Goal: Use online tool/utility

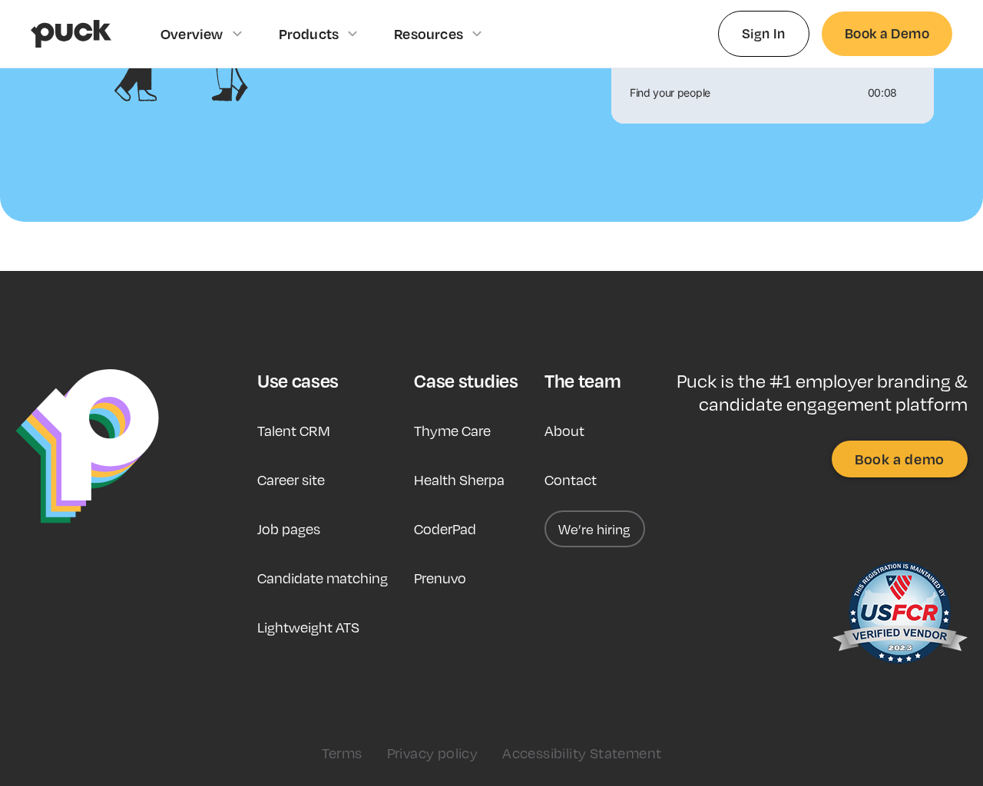
scroll to position [1663, 0]
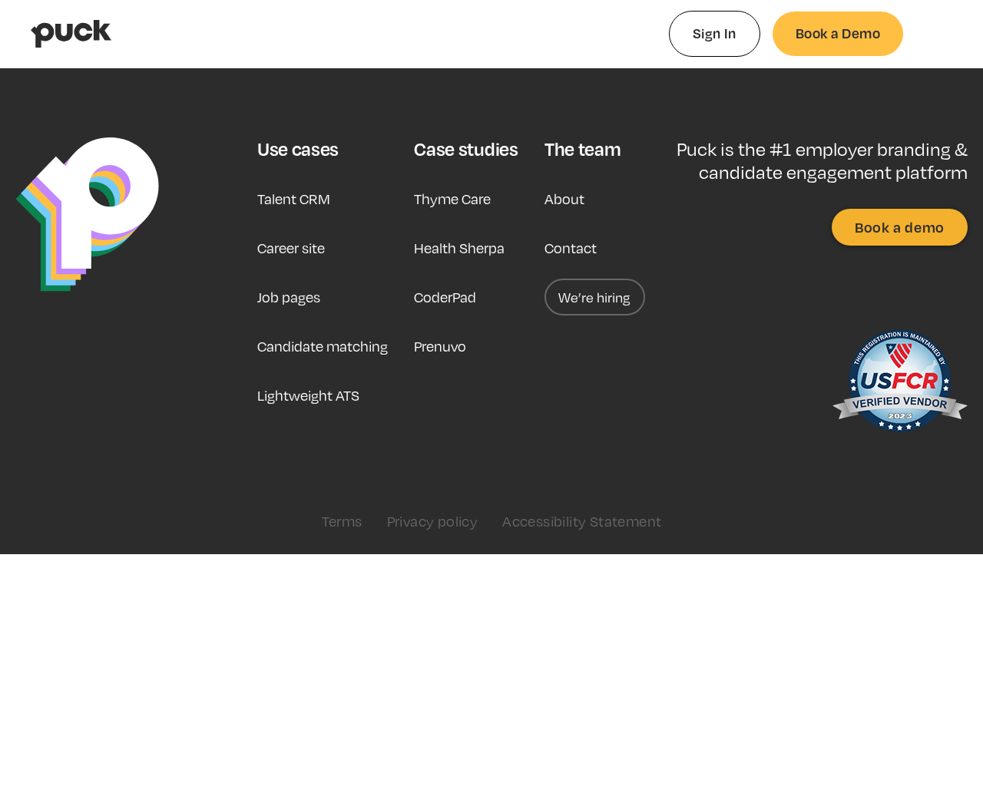
type input "0.345880358490566"
type input "0.0016289"
type input "0.349398113207547"
type input "0.0081831"
type input "0.355470301886792"
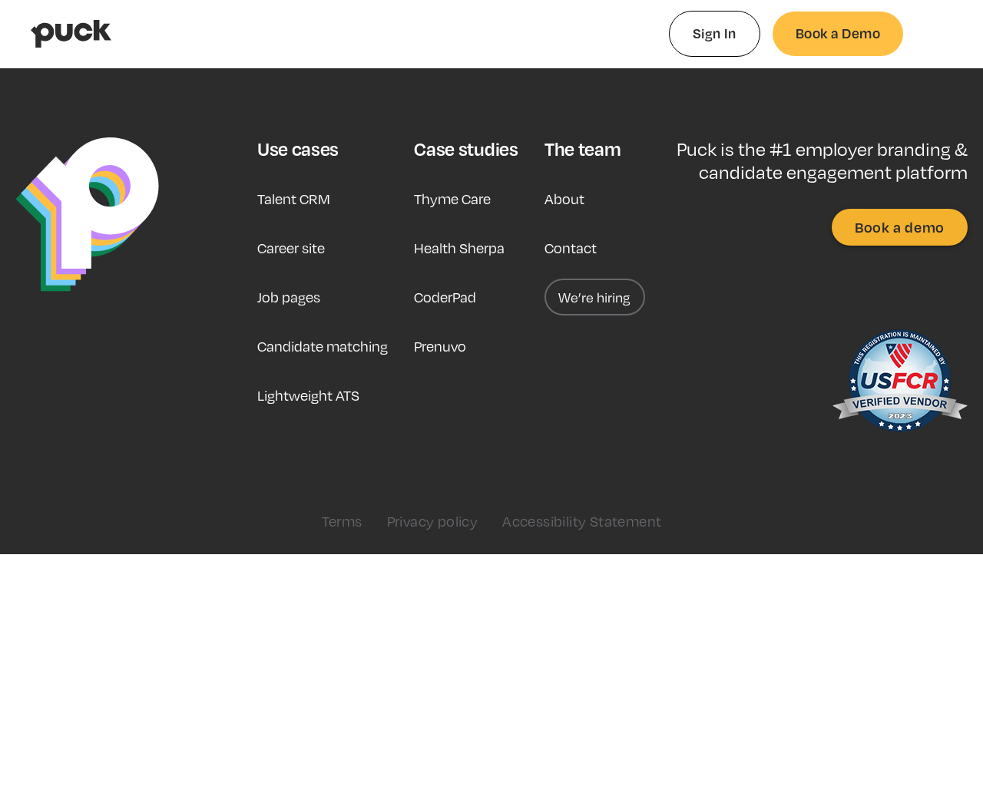
type input "0.0421348"
type input "0.360470603773585"
type input "0.0861709"
type input "0.364452264150943"
type input "0.0971425"
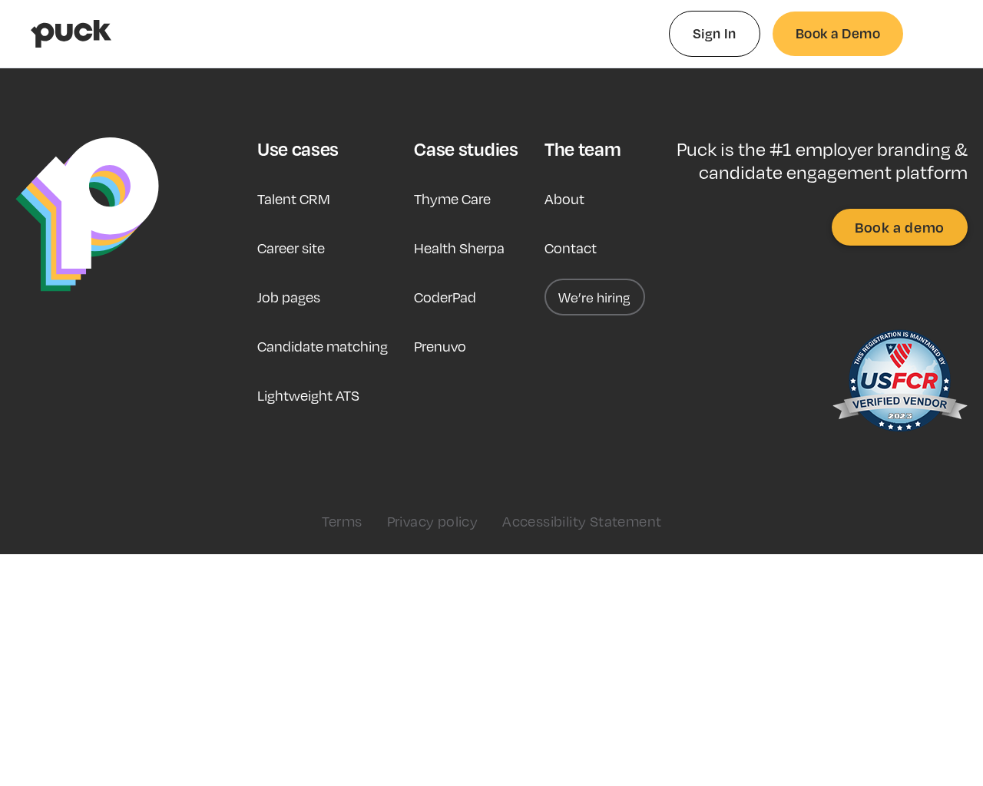
type input "0.369402641509434"
type input "0.1223445"
type input "0.374065226415094"
type input "0.147239"
type input "0.380788811320755"
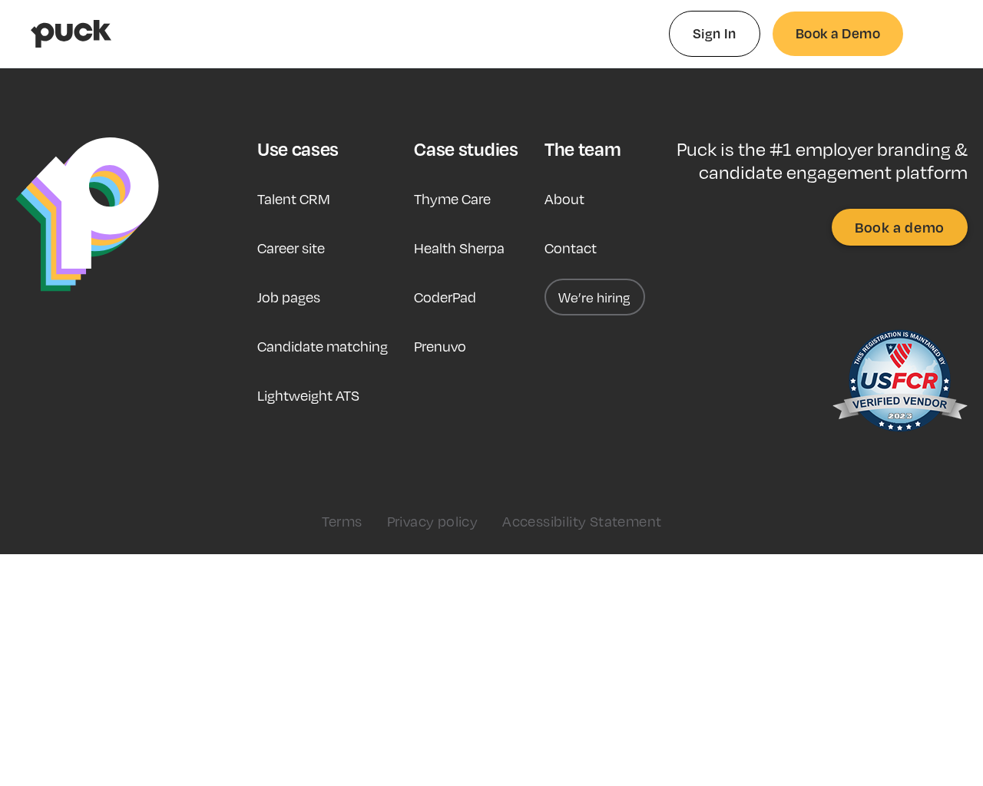
type input "0.1688184"
type input "0.385463924528302"
type input "0.1998491"
type input "0.388518188679245"
type input "0.2262262"
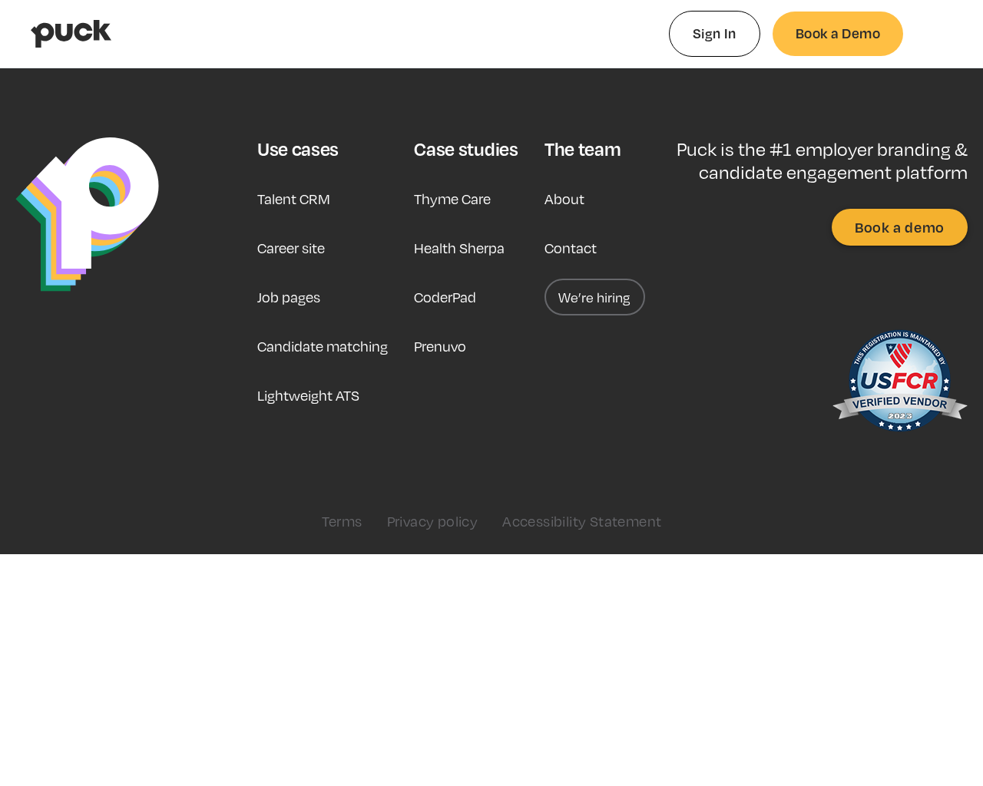
type input "0.395214660377359"
type input "0.2504602"
type input "0.399531886792453"
type input "0.2912742"
type input "0.404792773584906"
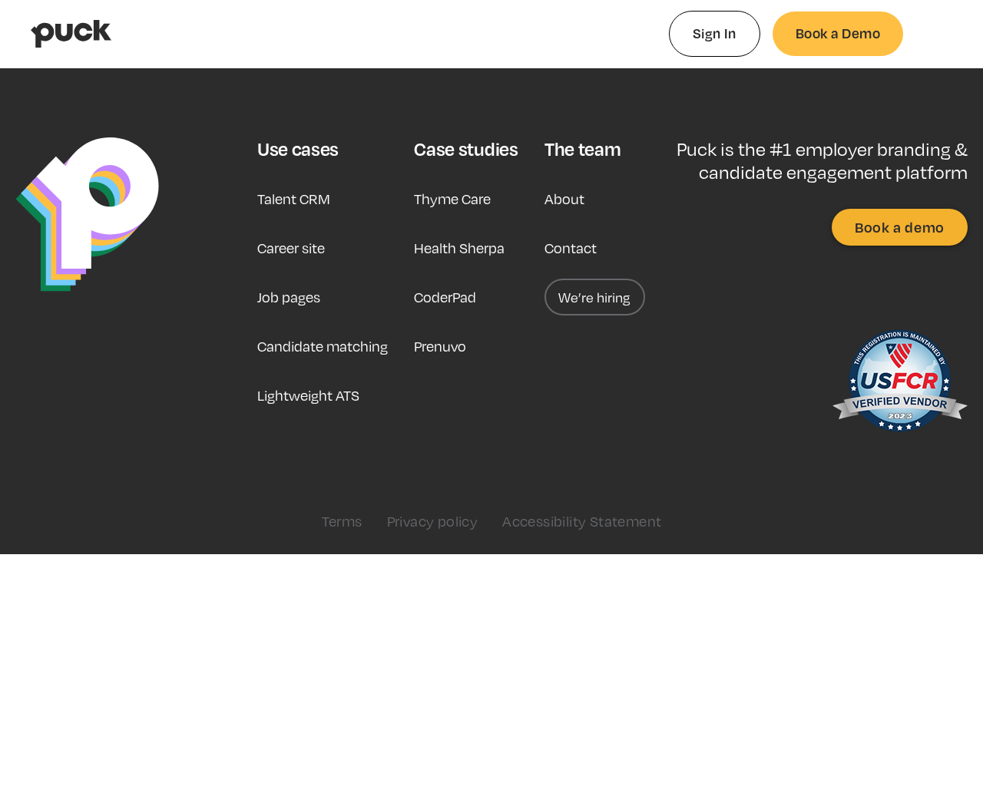
type input "0.3034459"
type input "0.409327924528302"
type input "0.3262019"
type input "0.413789396226415"
type input "0.3582094"
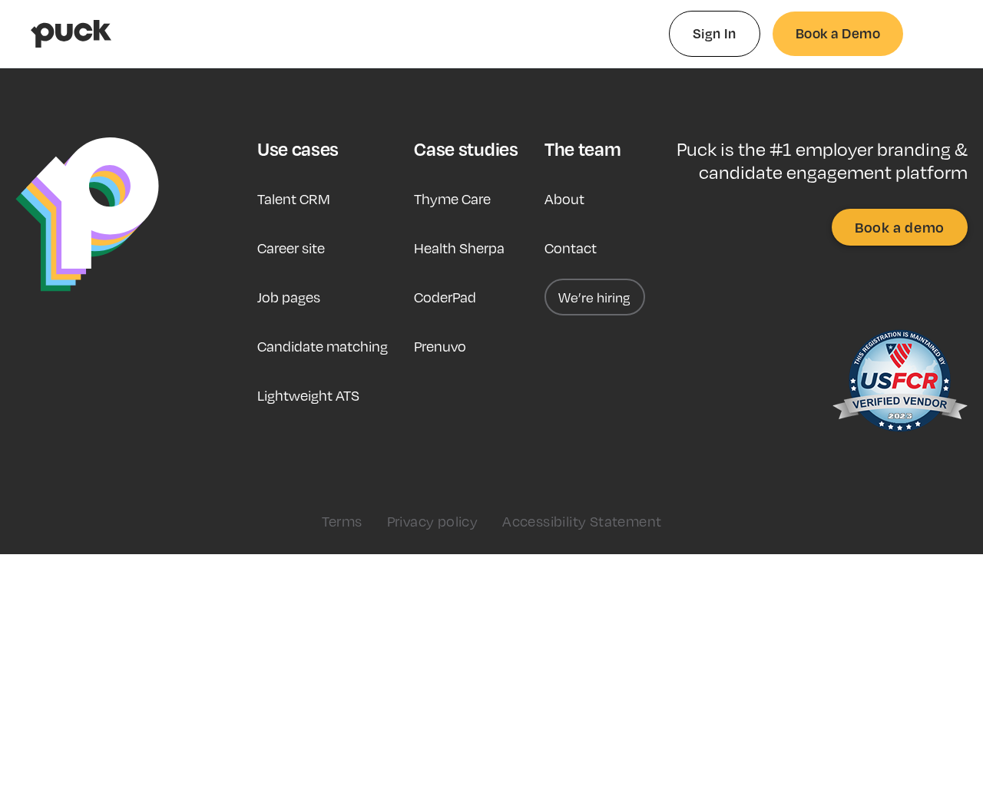
type input "0.418451603773585"
type input "0.3820824"
type input "0.422527018867925"
type input "0.4251333"
type input "0.433220849056604"
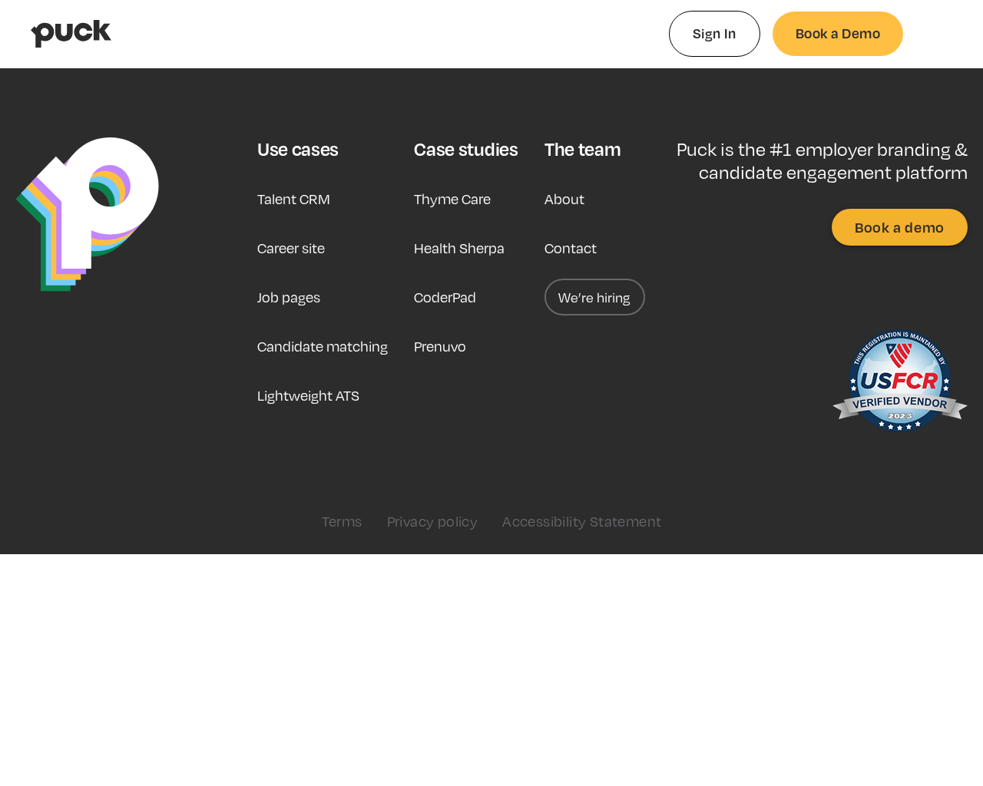
type input "0.4515222"
type input "0.436762018867925"
type input "0.4702247"
type input "0.441237830188679"
type input "0.5038415"
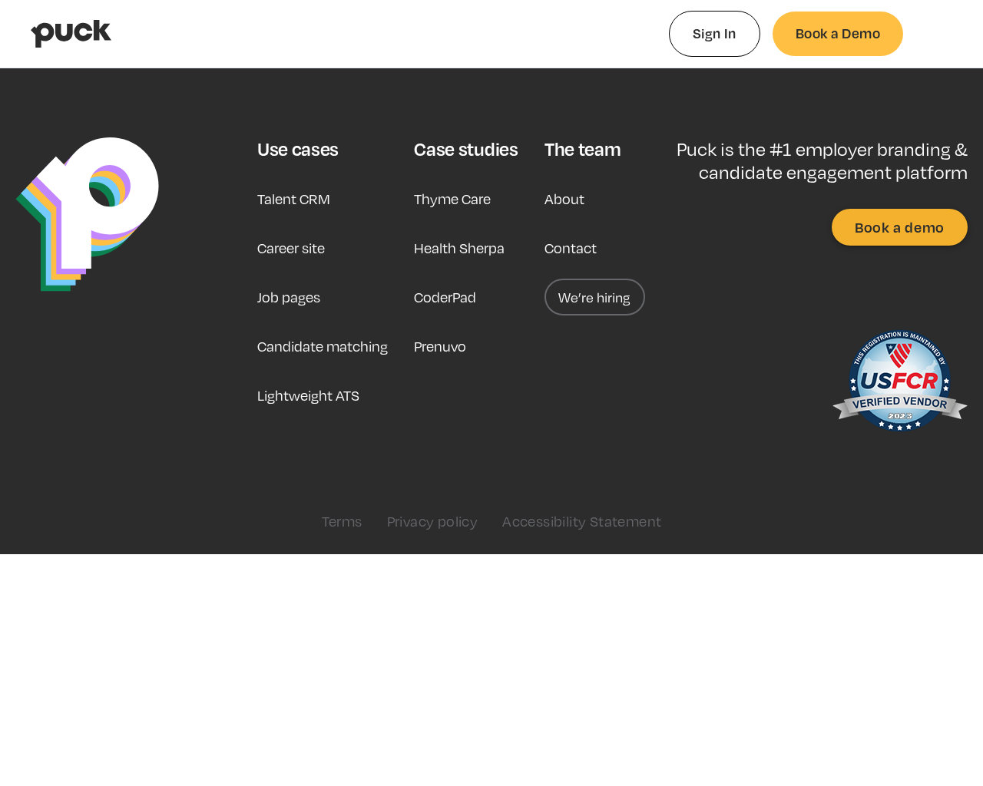
type input "0.446571735849057"
type input "0.5240513"
type input "0.451218396226415"
type input "0.5568982"
type input "0.455274188679245"
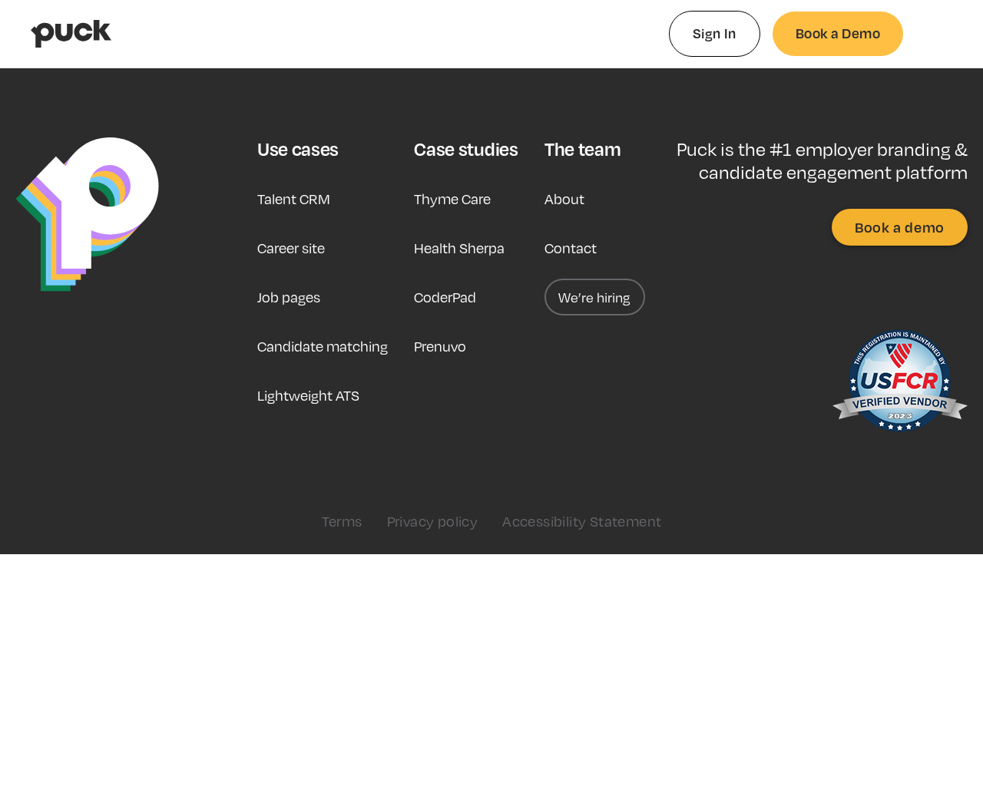
type input "0.5808043"
type input "0.46201379245283"
type input "0.6186738"
type input "0.46606858490566"
type input "0.635429"
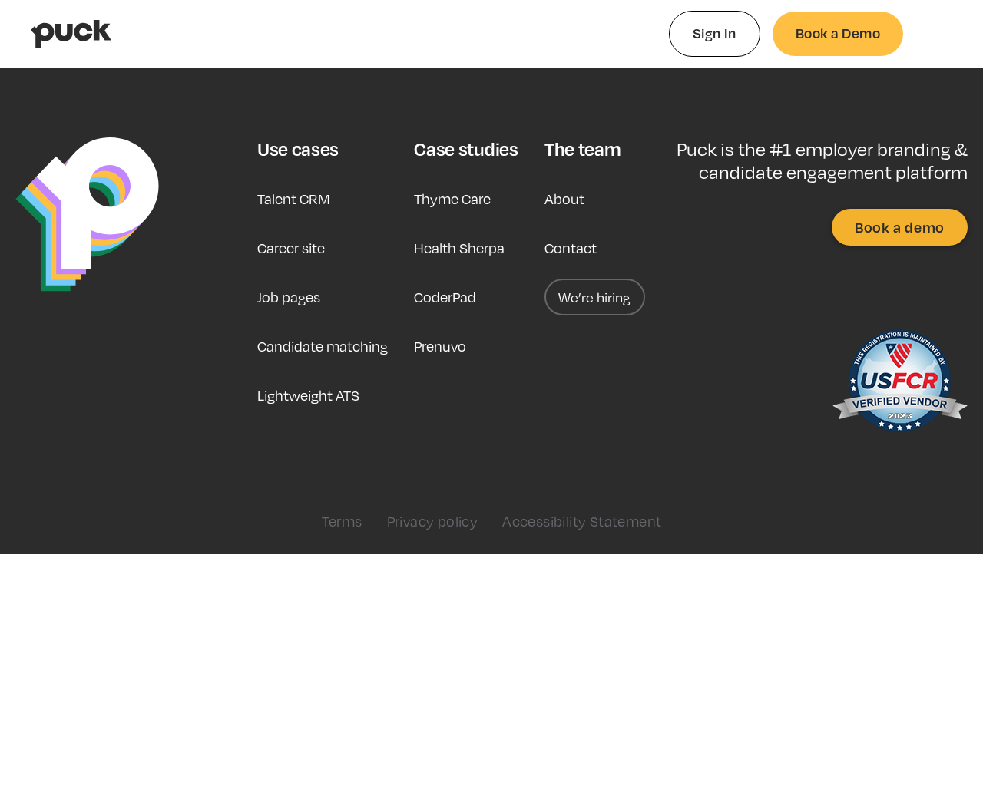
type input "0.471162132075472"
type input "0.6508123"
type input "0.475906301886792"
type input "0.687774"
type input "0.47877920754717"
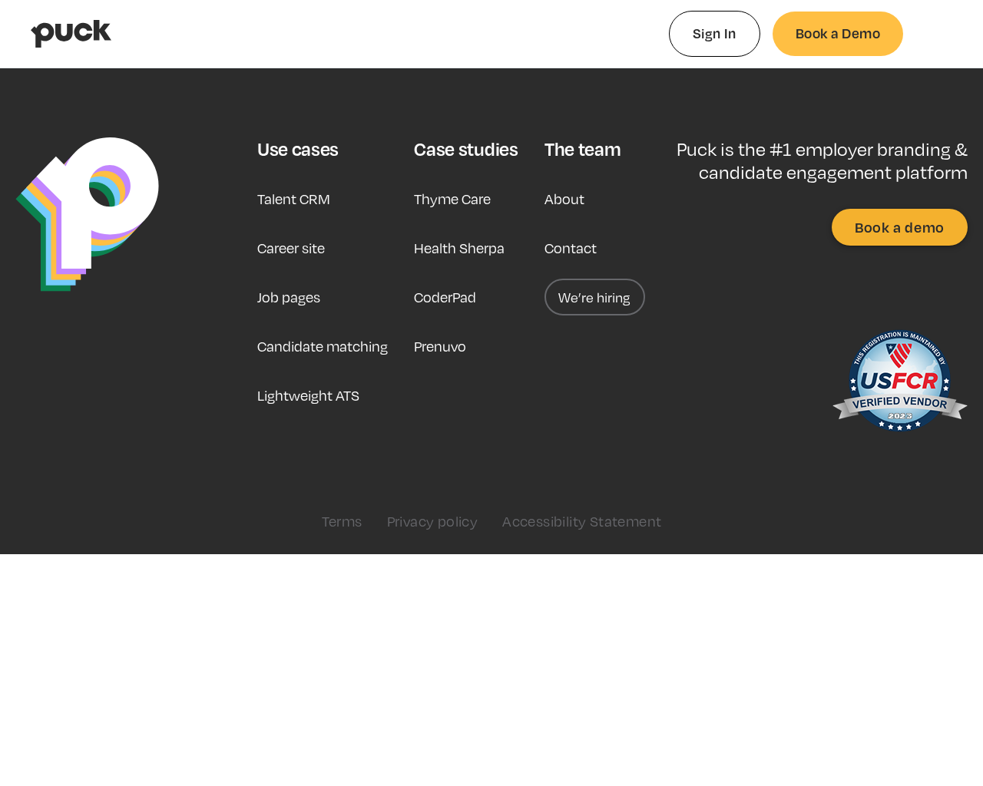
type input "0.7036324"
type input "0.483376981132076"
type input "0.726699"
type input "0.491839735849057"
type input "0.746701"
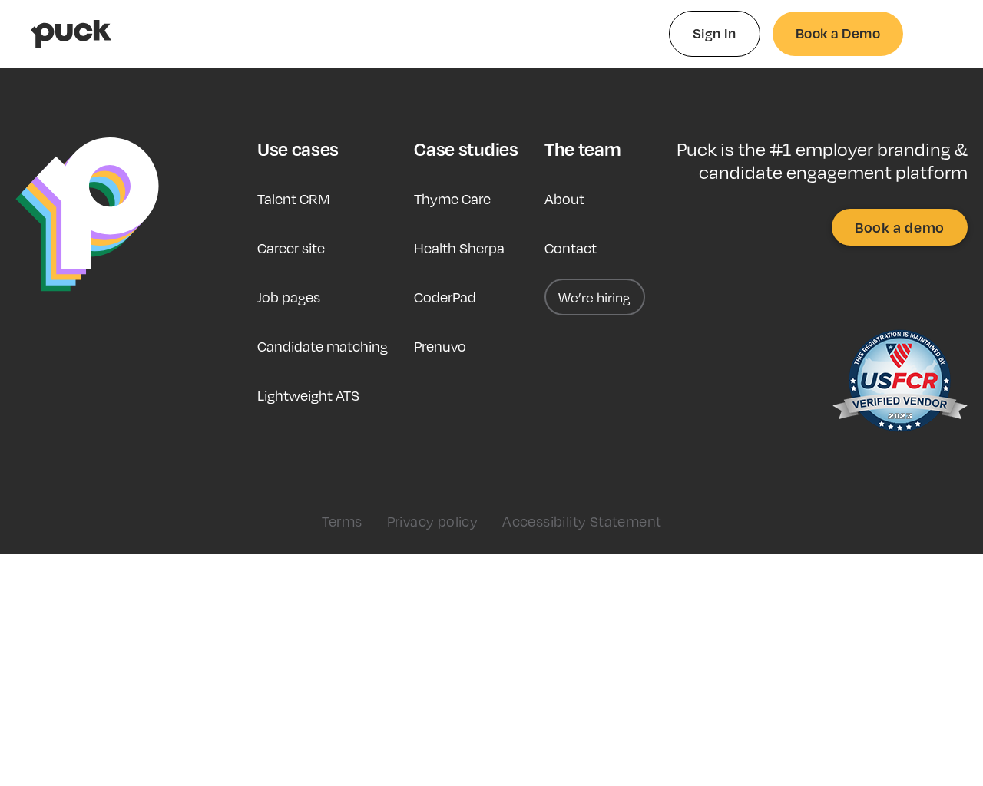
type input "0.495094528301887"
type input "0.7893657"
type input "0.500205037735849"
type input "0.807115"
type input "0.503918320754717"
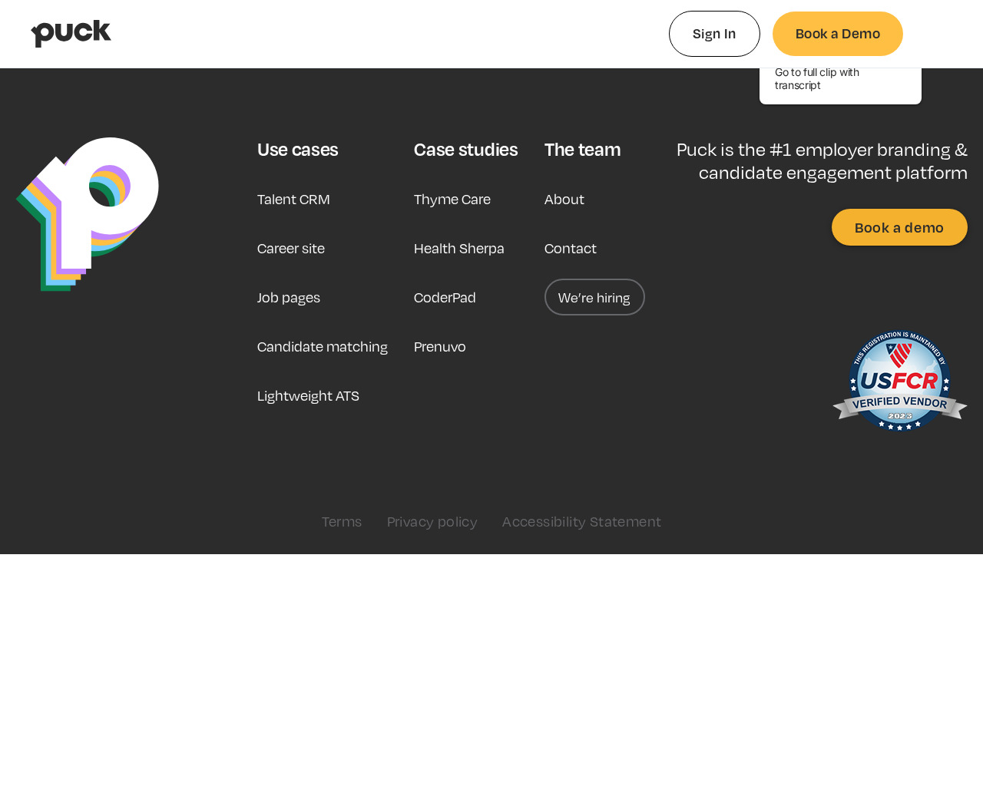
type input "0.8352968"
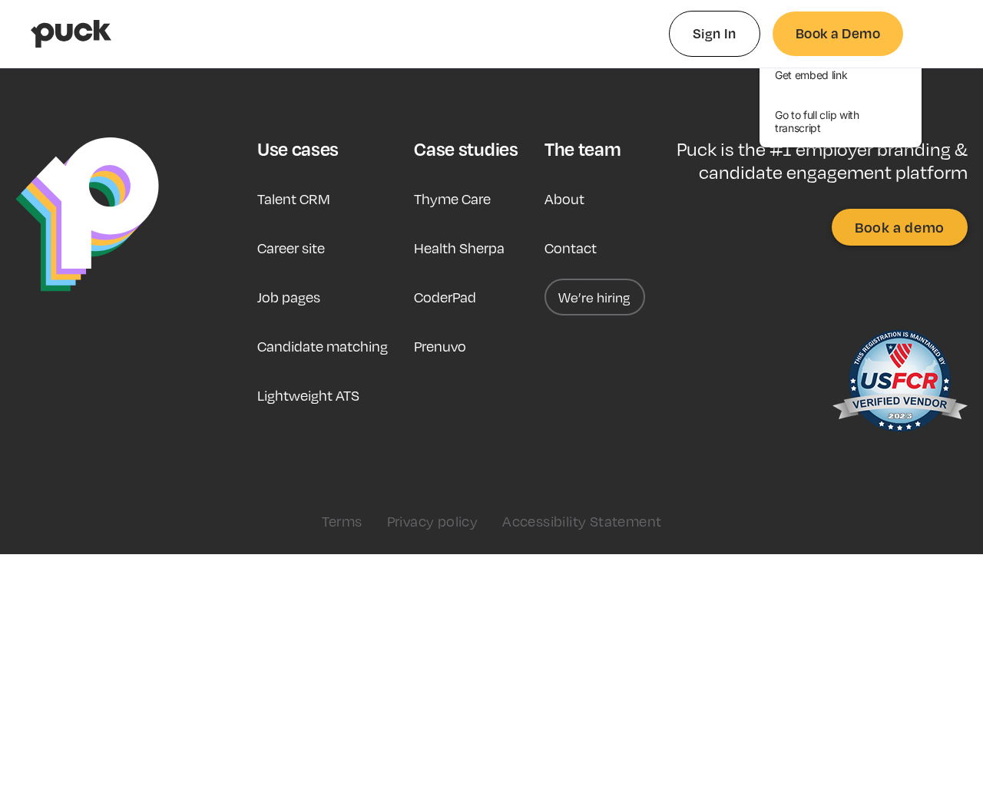
type input "0.508070981132076"
type input "0.8582835"
type input "0.515039113207547"
type input "0.8807509"
type input "0.518585377358491"
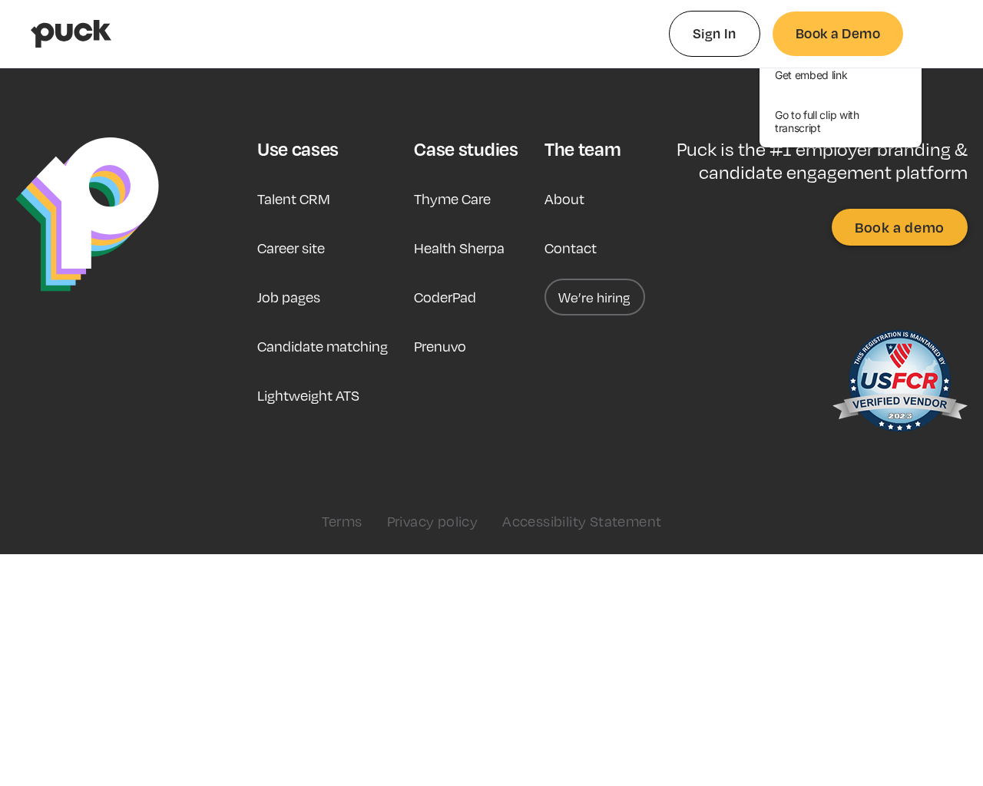
type input "0.9267155"
type input "0.524612471698113"
type input "0.9580221"
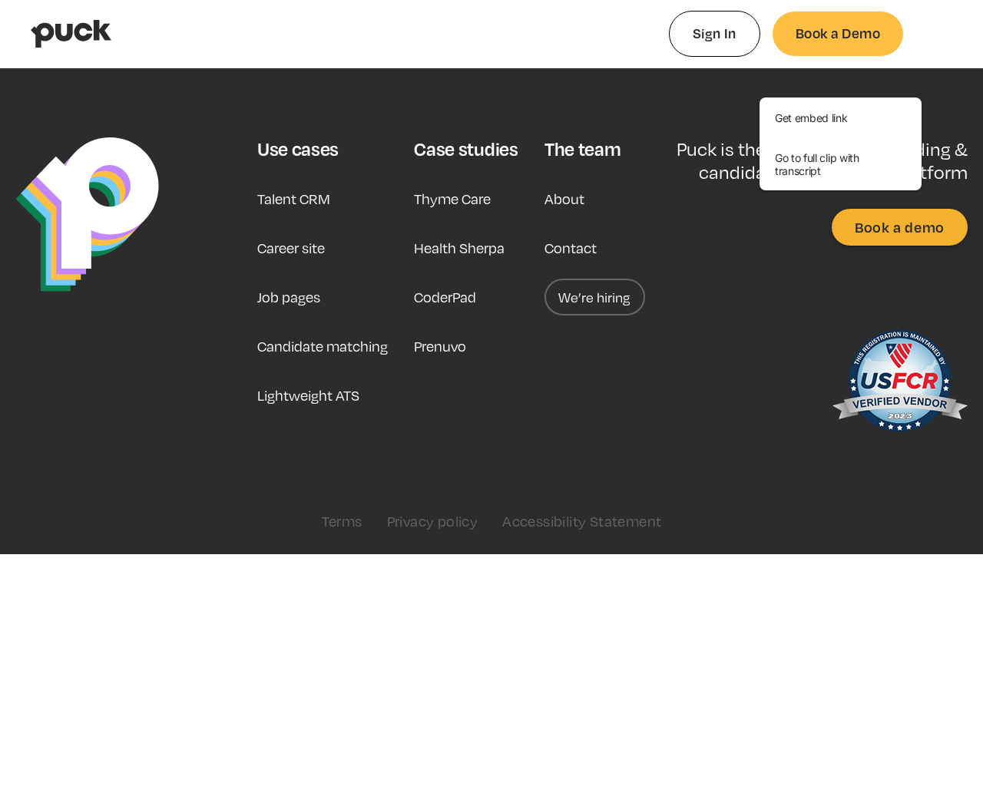
type input "0.532007132075472"
type input "0.9898867"
type input "0.539590811320755"
type input "1"
type input "0.545709641509434"
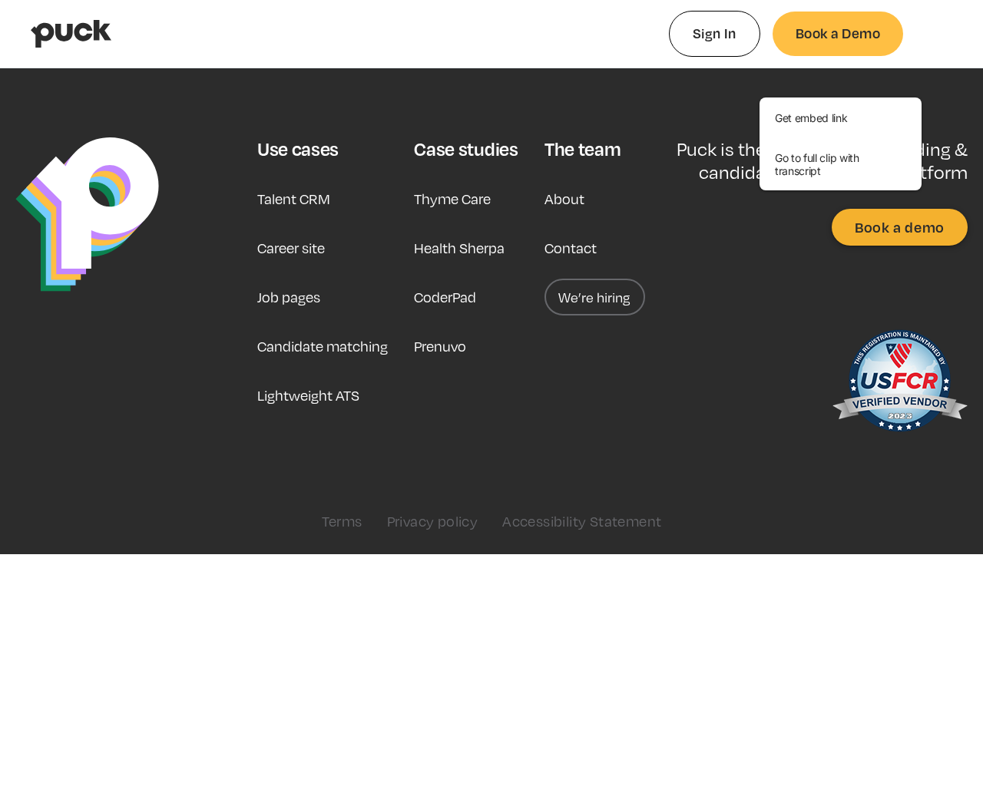
type input "0.00295518518518519"
type input "0.549487037735849"
type input "0.00954814814814813"
type input "0.555510245283019"
type input "0.0157825"
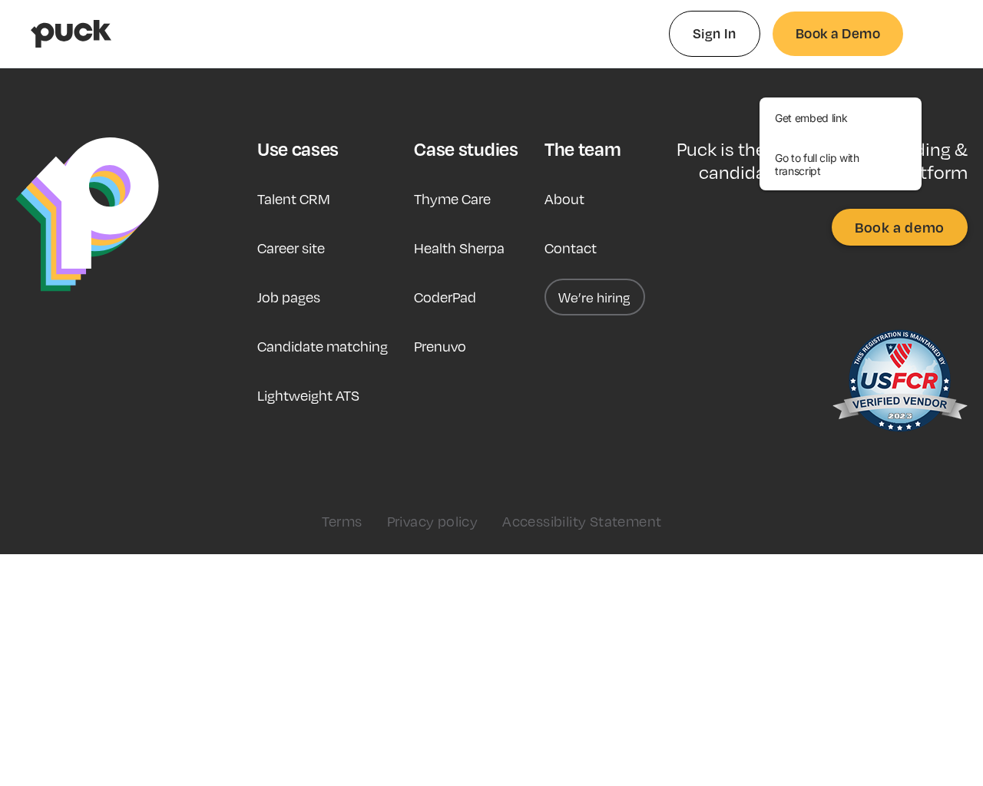
type input "0.560469245283019"
type input "0.0212827222222222"
type input "0.566205849056604"
type input "0.0268790555555555"
type input "0.574728867924528"
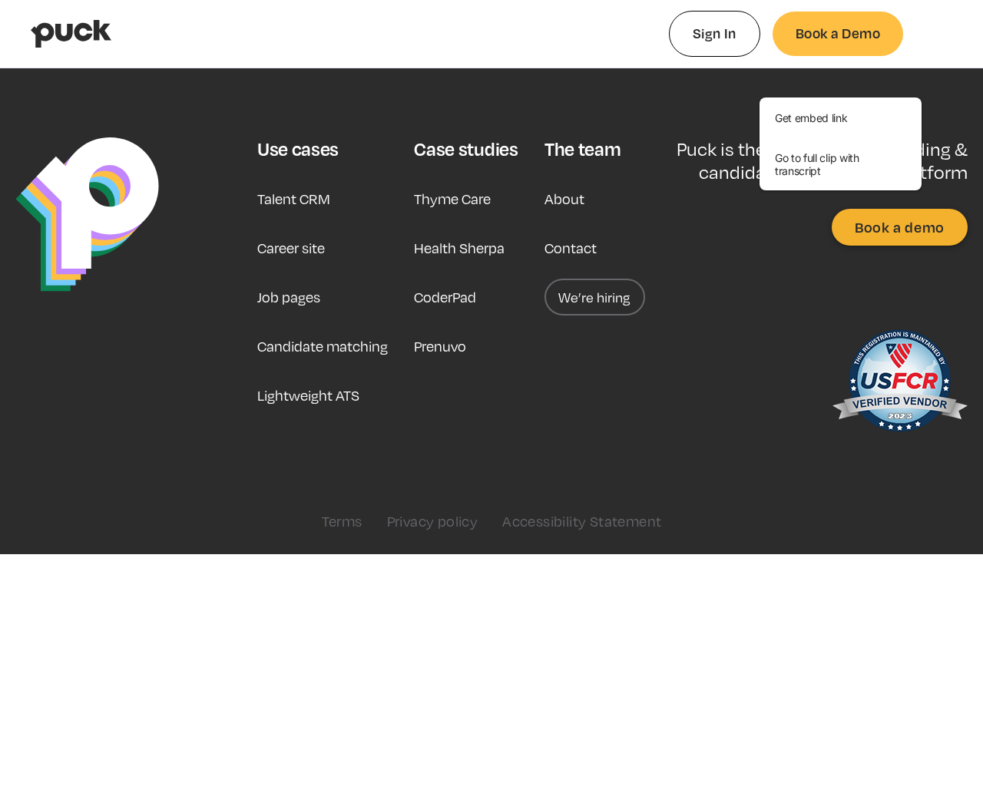
type input "0.0341715555555556"
type input "0.577897075471698"
type input "0.0394537777777778"
type input "0.58418120754717"
type input "0.0448626111111111"
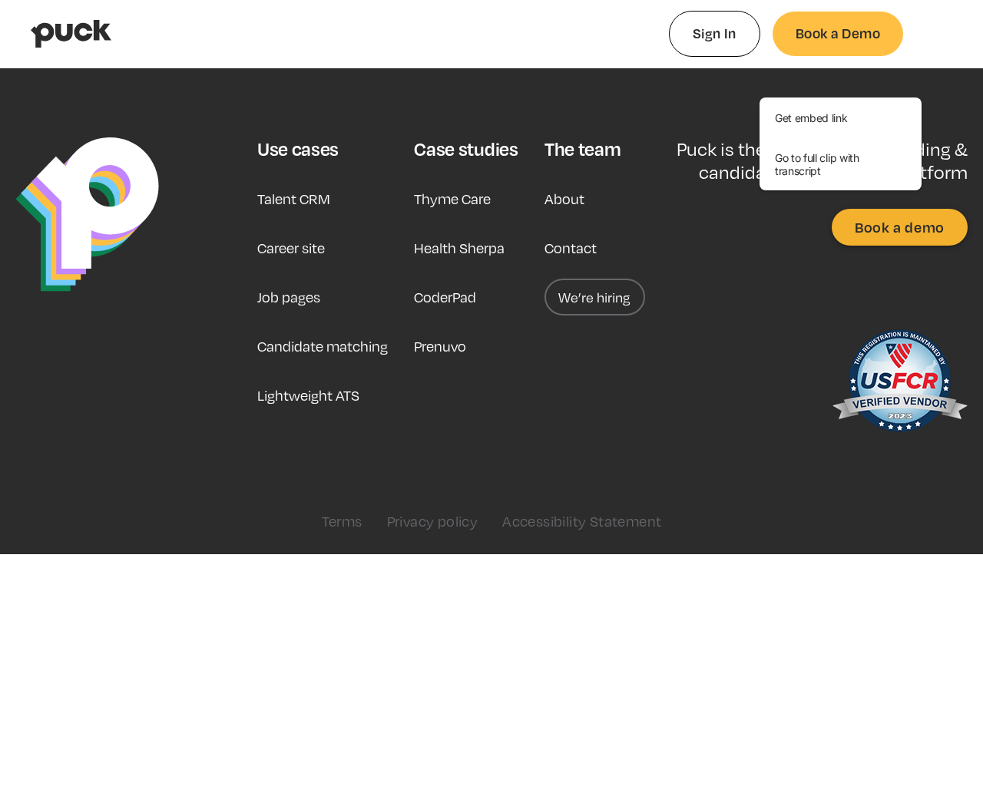
type input "0.592398641509434"
type input "0.0494246851851852"
type input "0.594166660377359"
type input "0.0533911666666667"
type input "0.601100018867925"
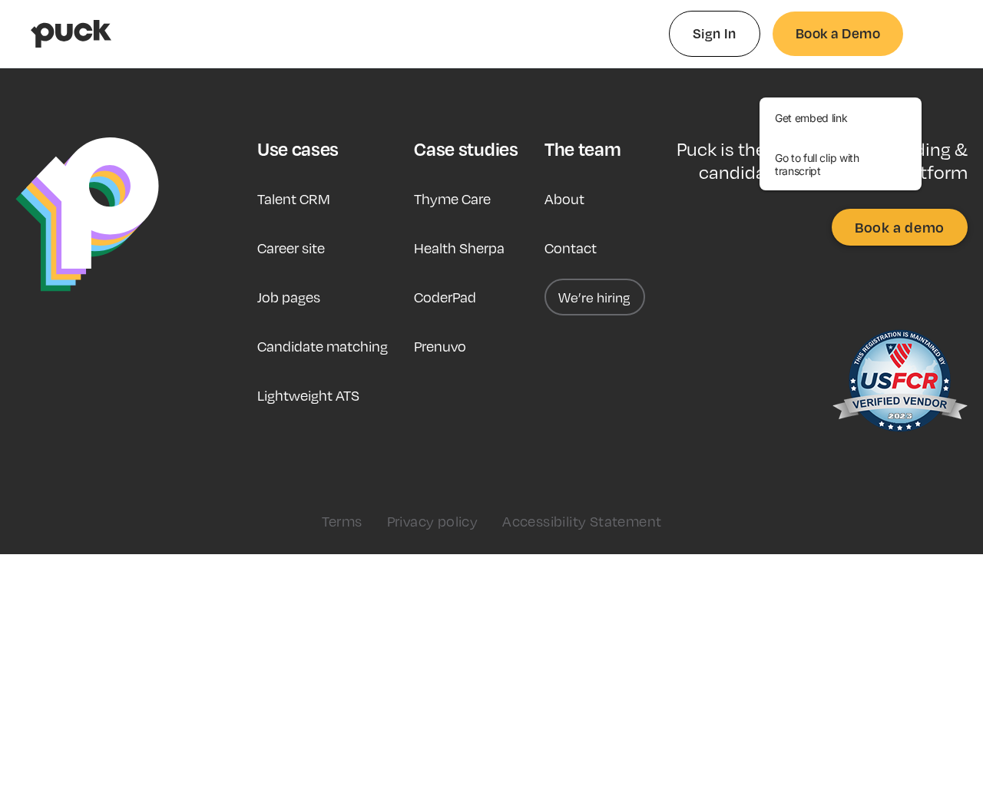
type input "0.0598442407407407"
type input "0.607805943396226"
type input "0.0666558518518519"
type input "0.614743566037736"
type input "0.0729038518518518"
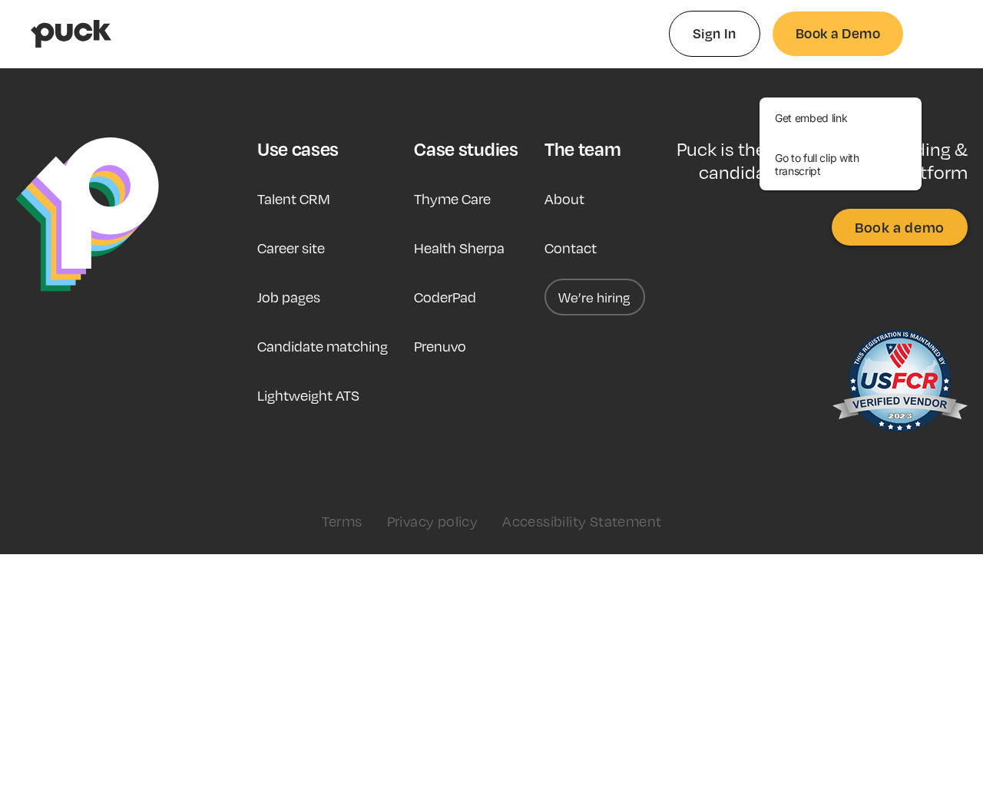
type input "0.61835820754717"
type input "0.0773031666666667"
type input "0.624204226415094"
type input "0.0810066851851852"
type input "0.627681528301887"
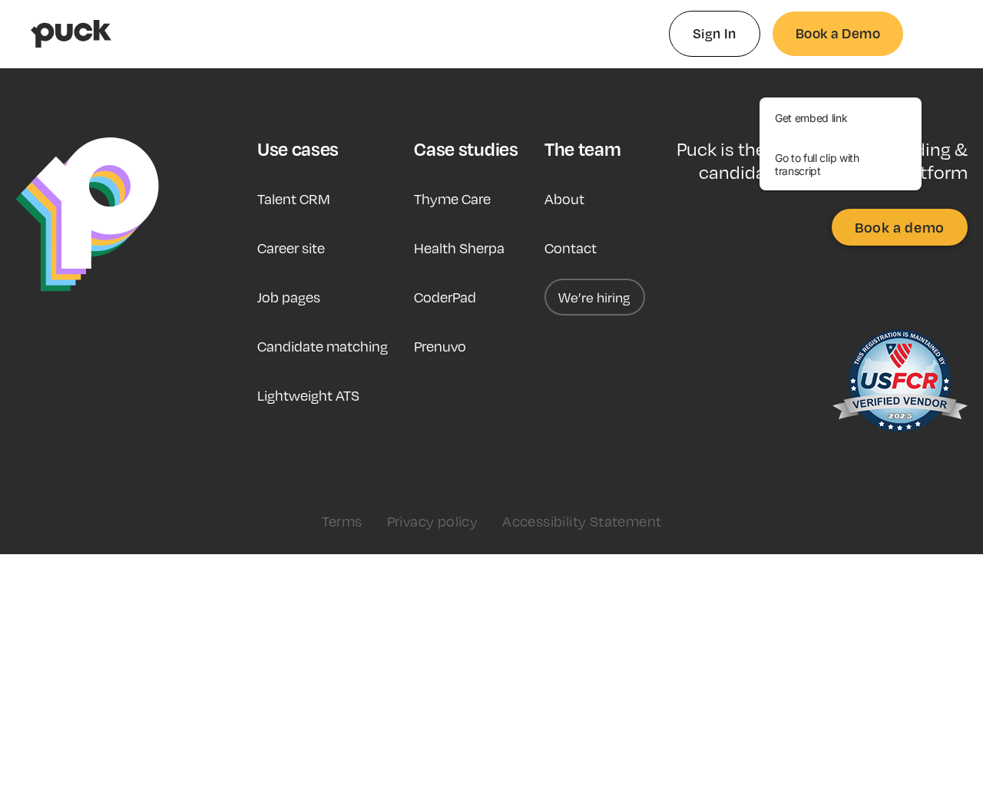
type input "0.0859214814814815"
type input "0.632846924528302"
type input "0.0893544259259259"
type input "0.634740471698113"
type input "0.0929987407407407"
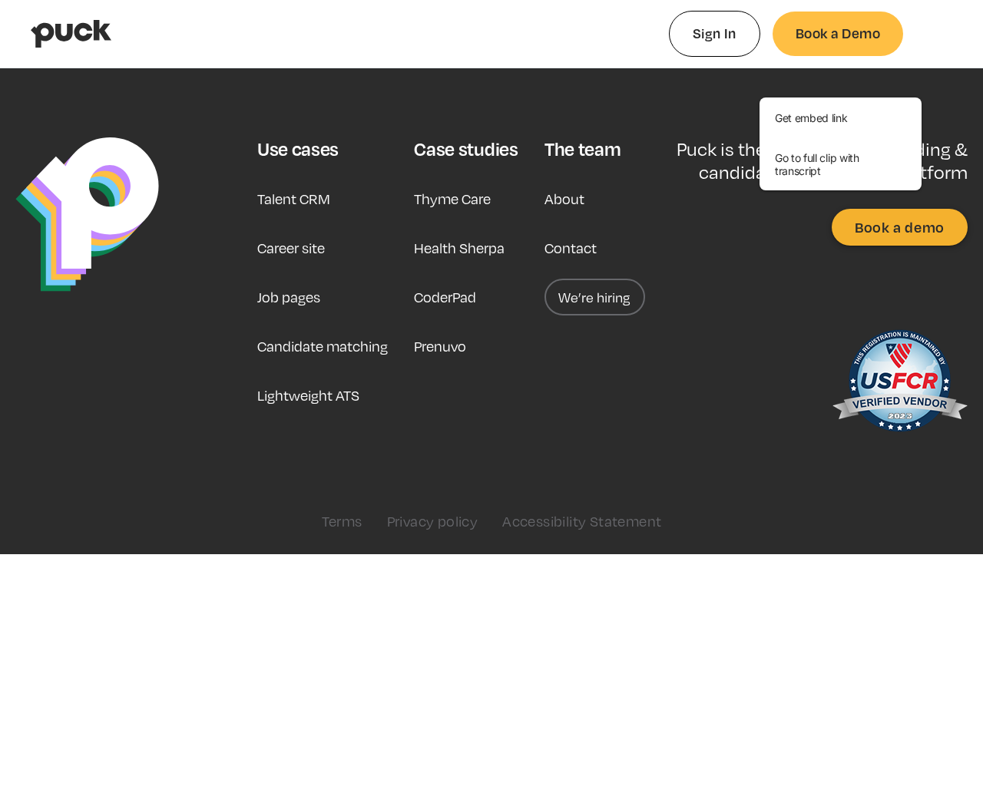
type input "0.644552490566038"
type input "0.100084740740741"
type input "0.652010603773585"
type input "0.107404037037037"
type input "0.657764830188679"
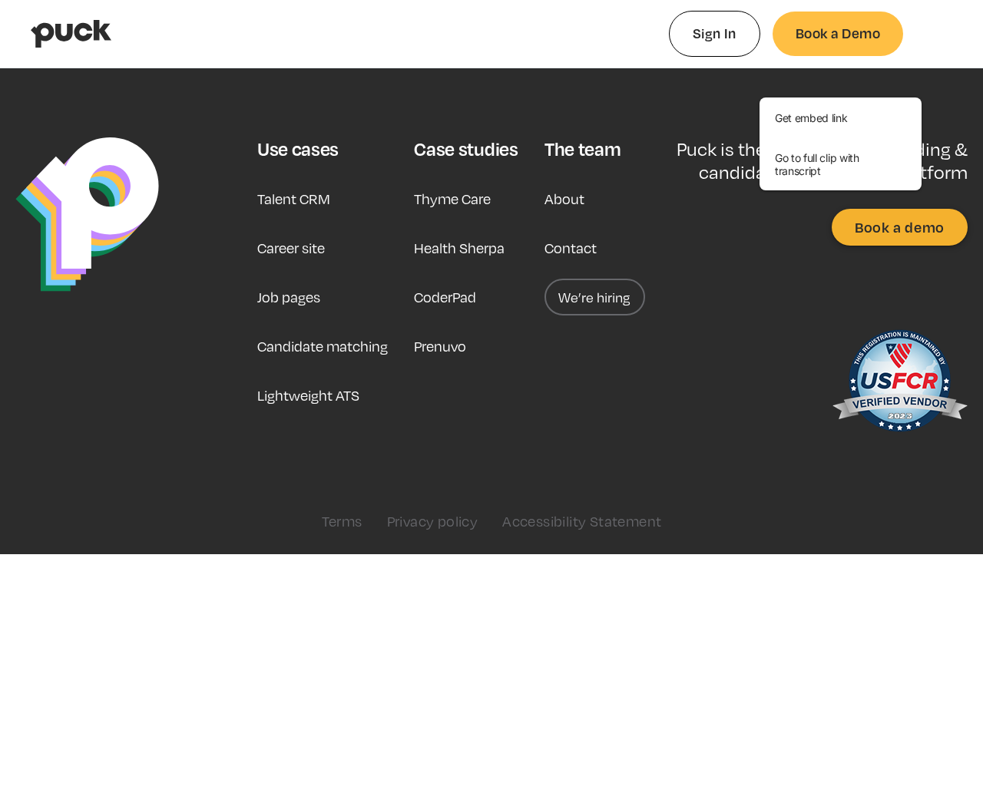
type input "0"
type input "0.665125716981132"
type input "0.0518784"
type input "0.672697150943396"
type input "0.0842393"
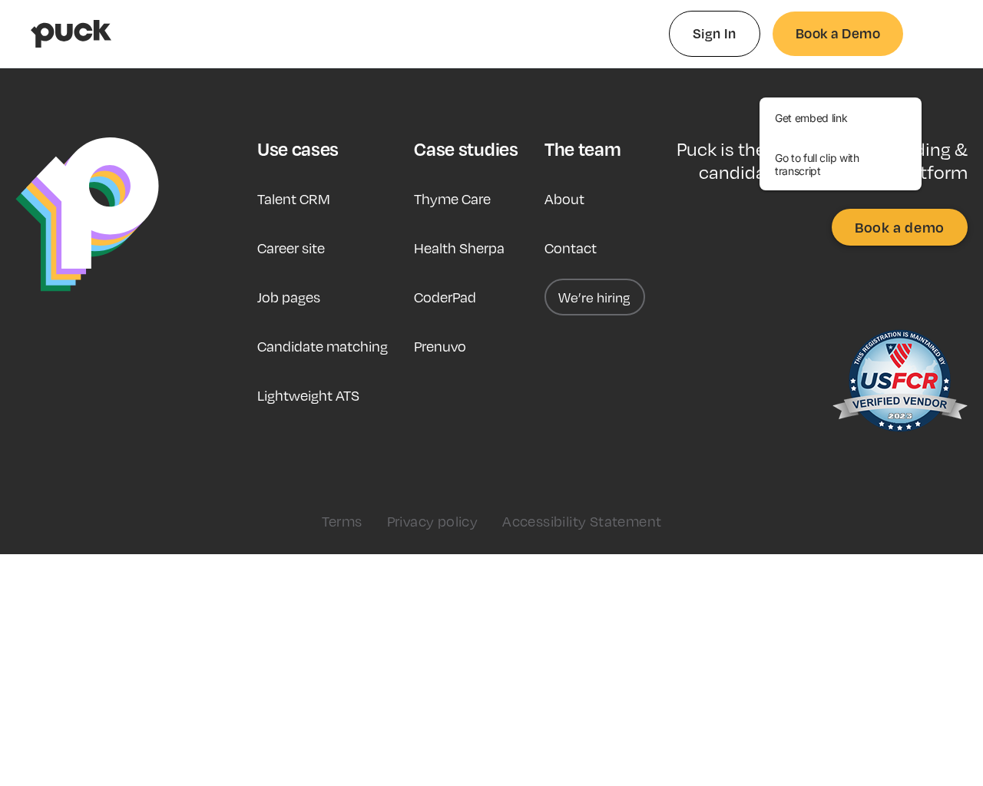
type input "0.677454641509434"
type input "0.1102824"
type input "0.684185226415094"
type input "0.1495138"
type input "0.689190113207547"
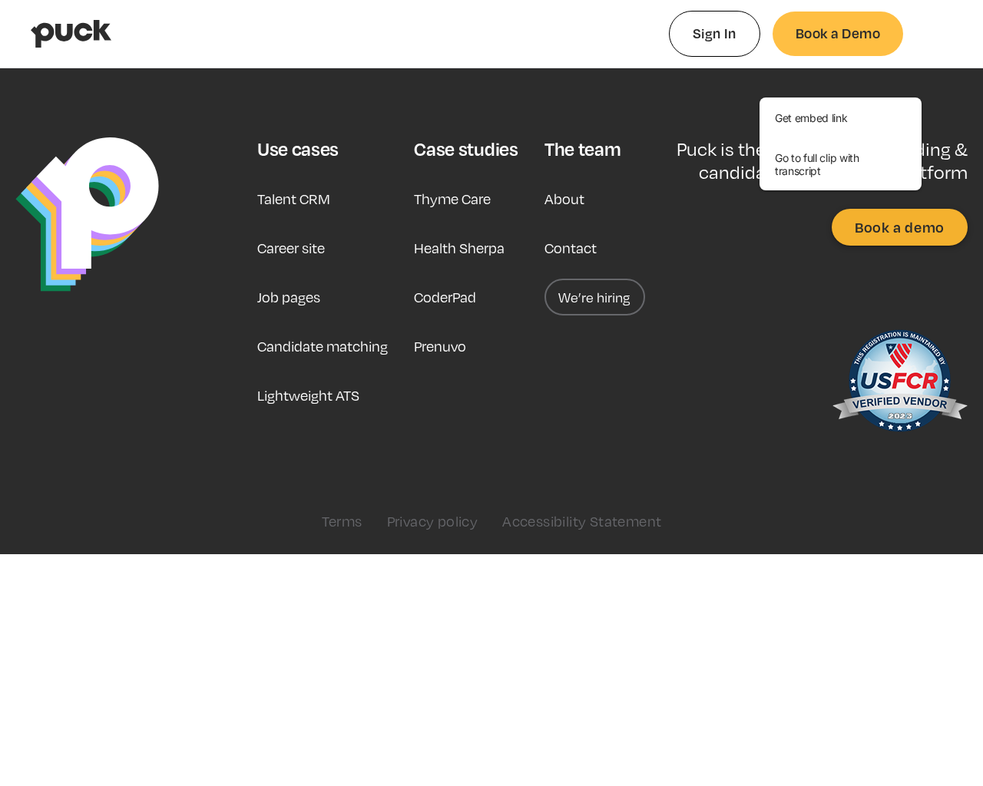
type input "0.1585992"
type input "0.695626716981132"
type input "0.1907936"
type input "0.701269924528302"
type input "0.2280284"
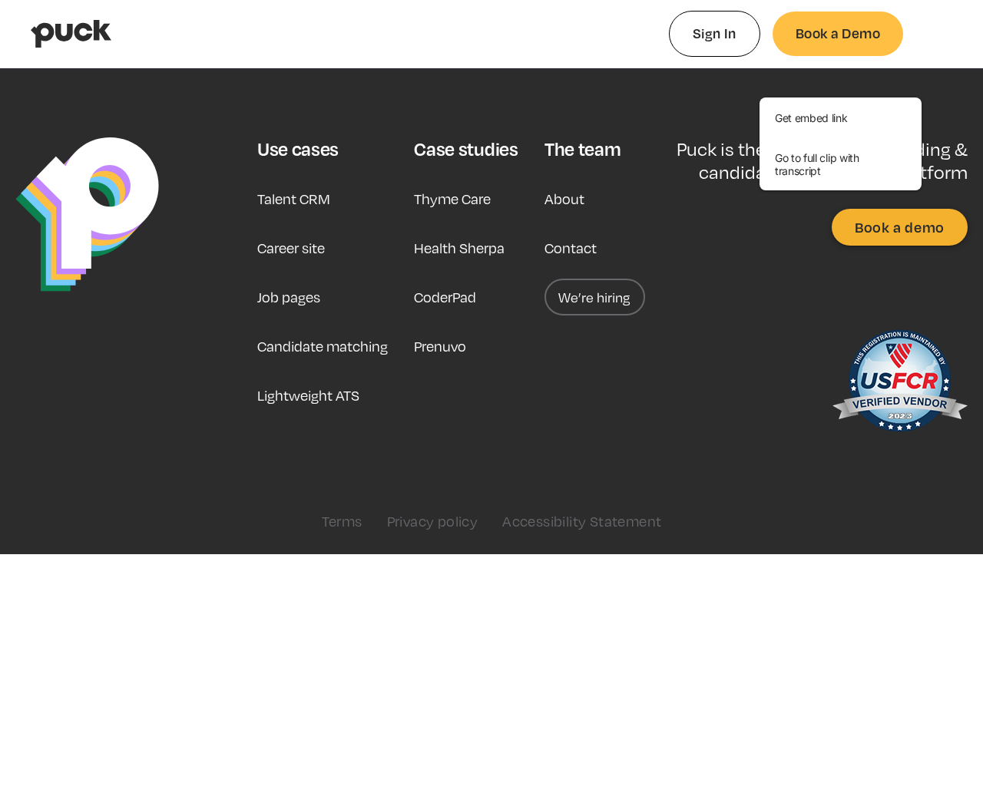
type input "0.706680924528302"
type input "0.2513682"
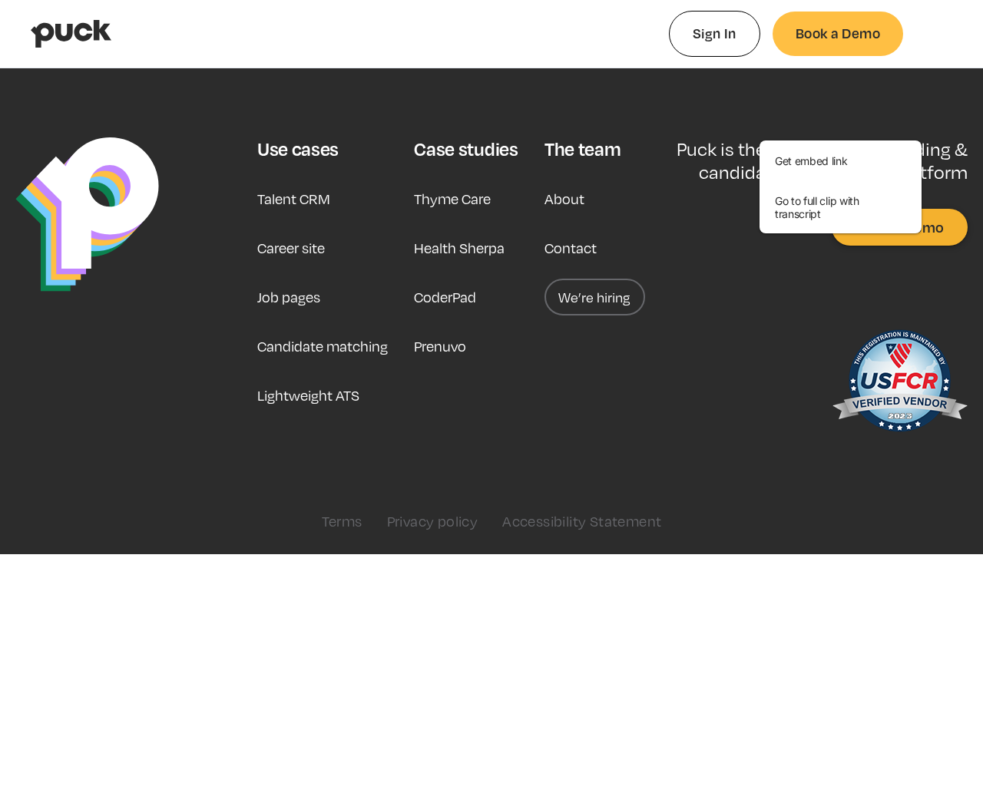
type input "0.714022811320755"
type input "0.2929999"
type input "0.719588641509434"
type input "0.3207361"
type input "0.724701169811321"
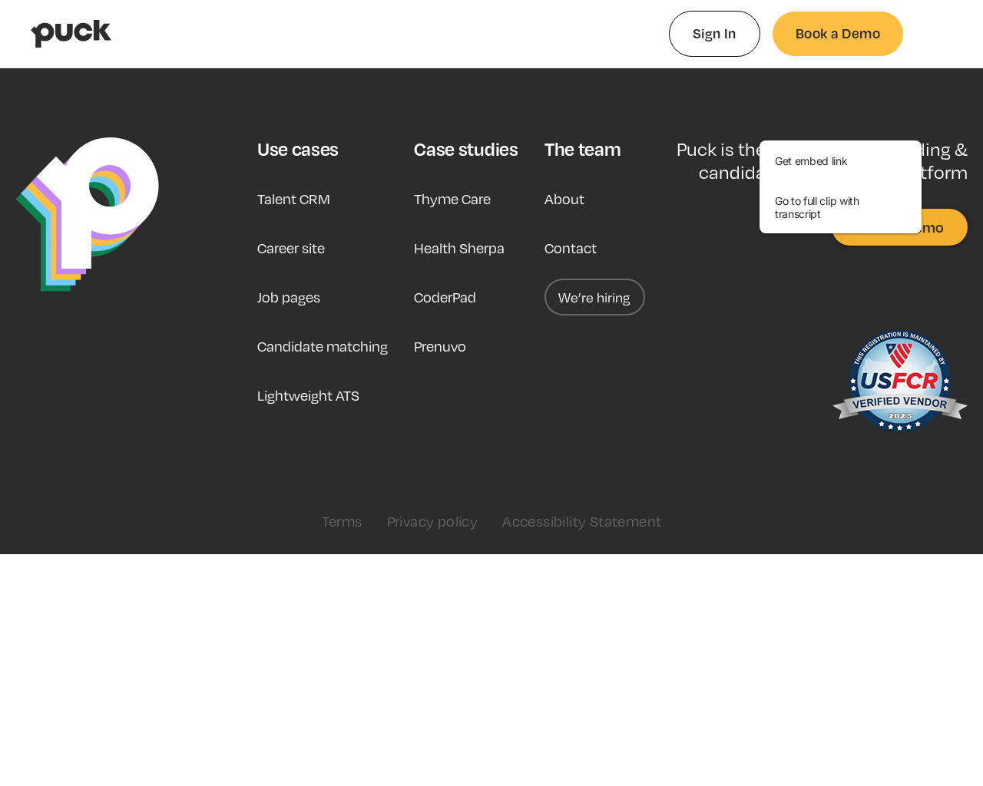
type input "0.3501017"
type input "0.72946"
type input "0.3729324"
type input "0.733426849056604"
type input "0.3956949"
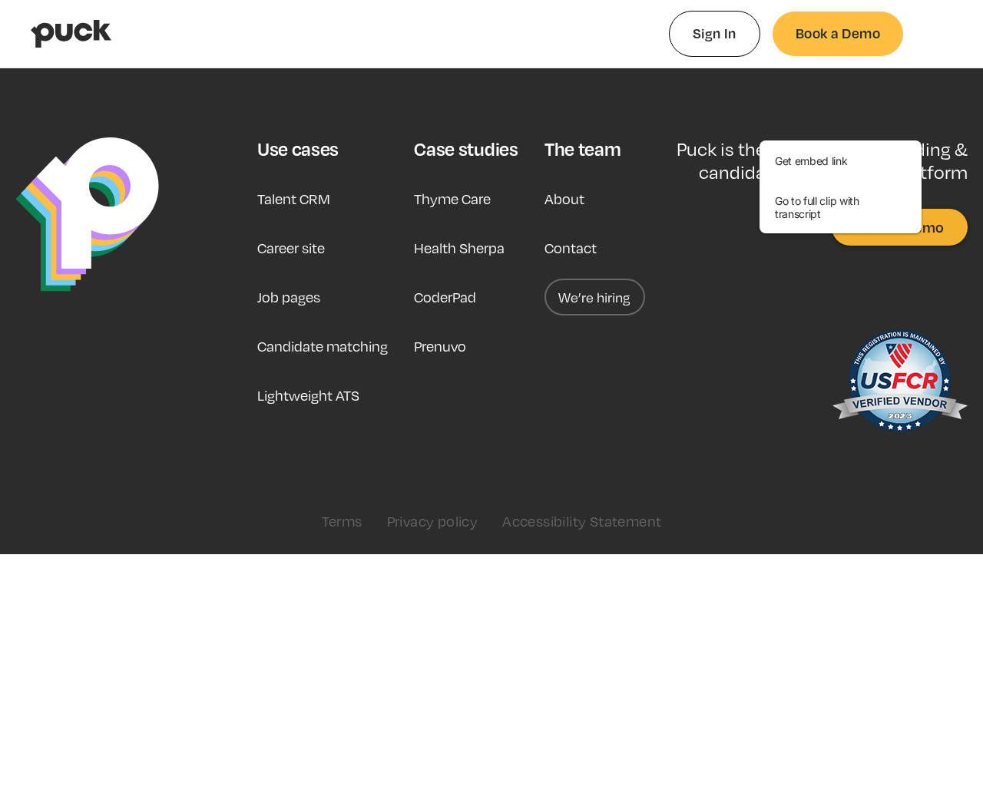
type input "0.735260339622642"
type input "0.4169562"
type input "0.74286379245283"
type input "0.4486079"
type input "0.748979566037736"
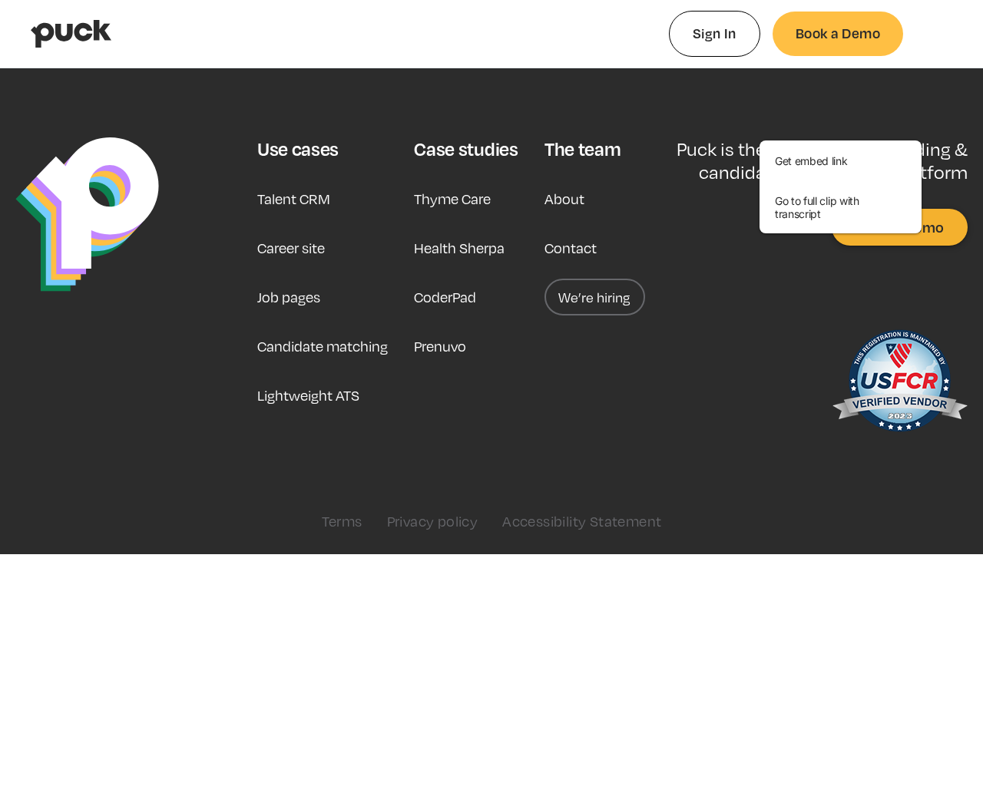
type input "0.4763389"
type input "0.753521679245283"
type input "0.5151837"
type input "0.759029301886792"
type input "0.5442326"
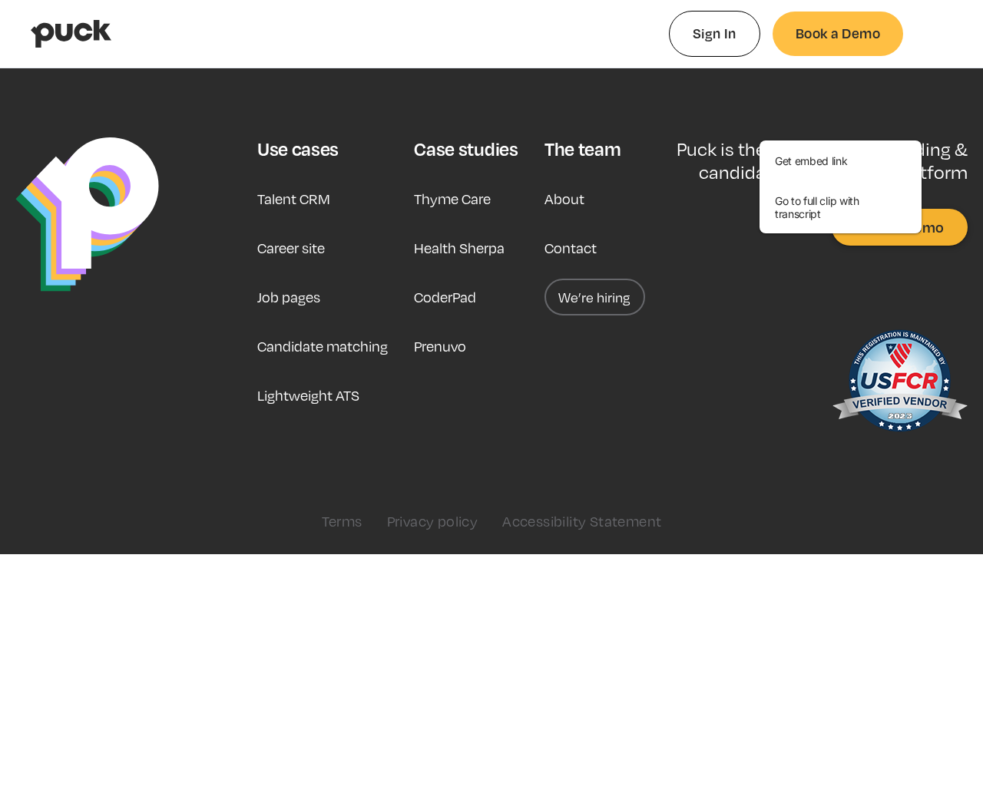
type input "0.76425258490566"
type input "0.5889063"
type input "0.775849490566038"
type input "0.6310054"
type input "0.779280226415094"
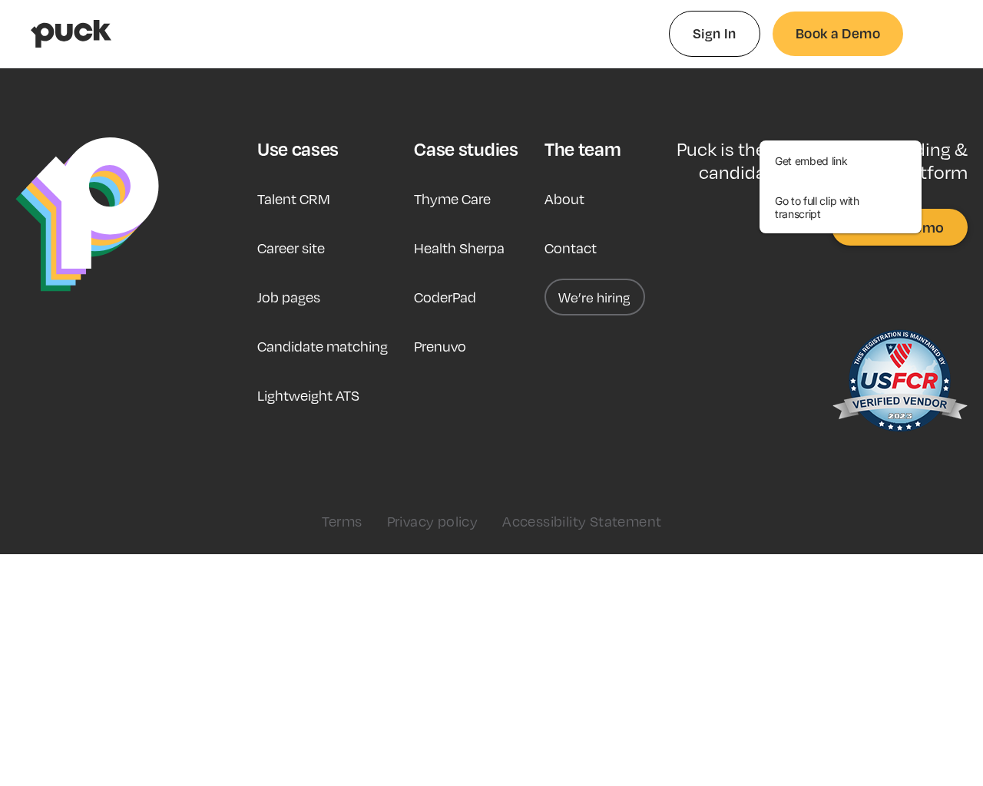
type input "0.6496502"
type input "0.785283679245283"
type input "0.6698739"
type input "0.791255396226415"
type input "0.6968534"
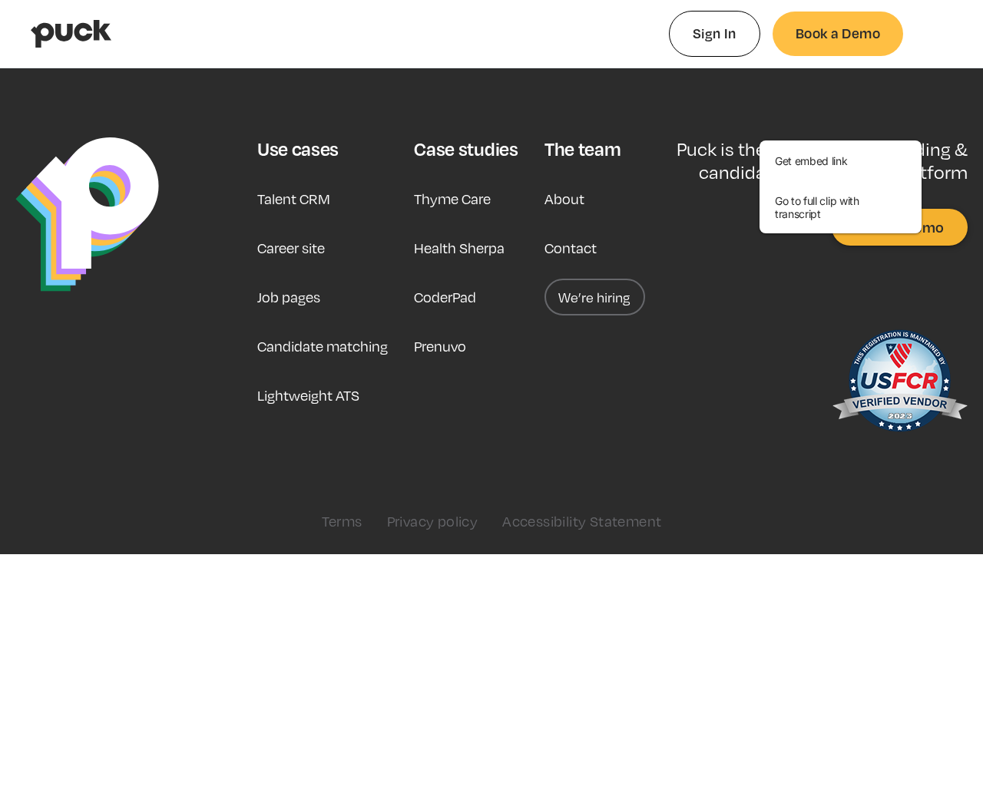
type input "0.795494377358491"
type input "0.7262487"
type input "0.798855962264151"
type input "0.7454922"
type input "0.803670943396227"
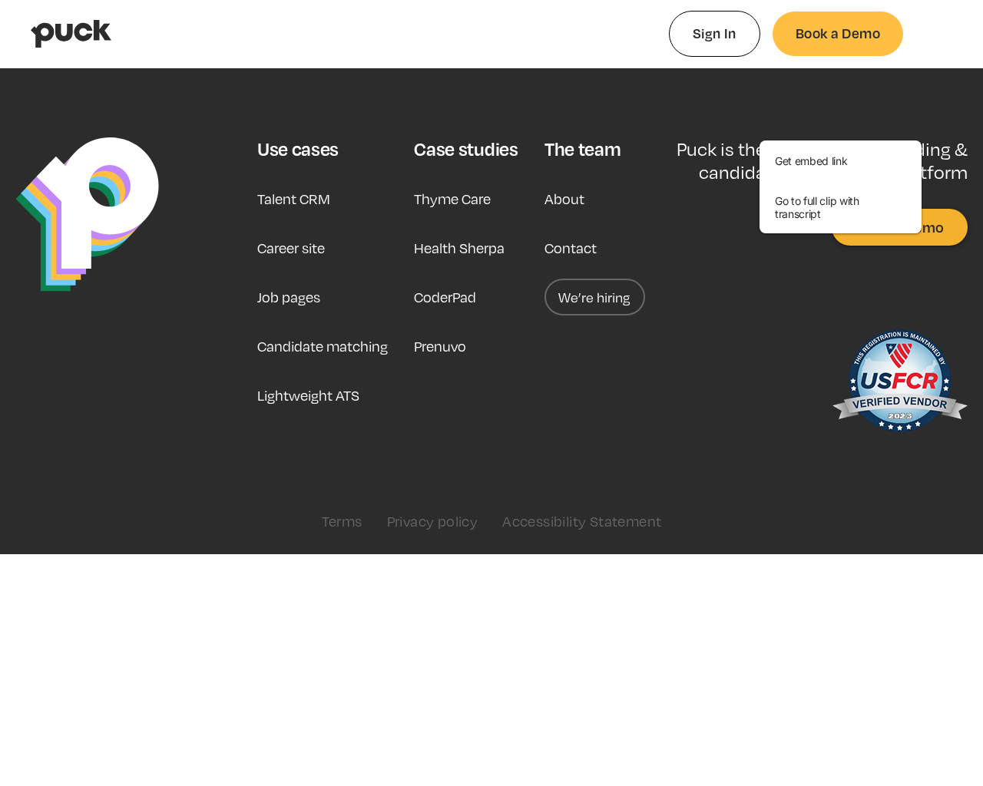
type input "0.7672026"
type input "0.807200849056604"
type input "0.7980859"
type input "0.812907188679245"
type input "0.81357"
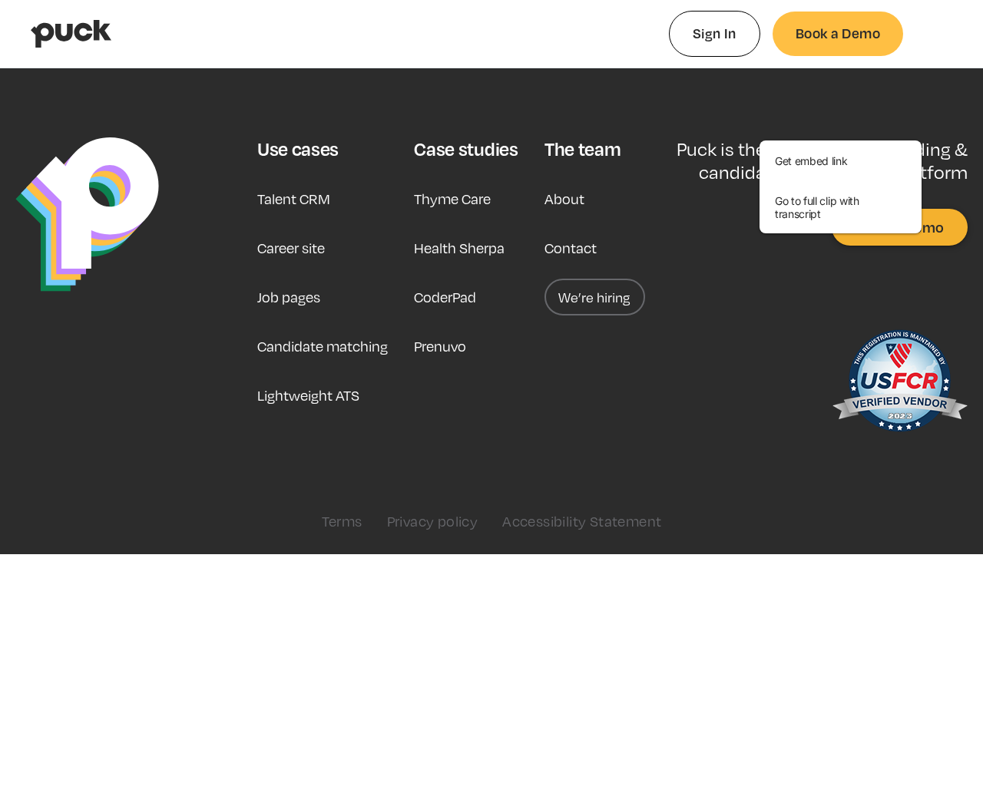
type input "0.81713"
type input "0.8401846"
type input "0.822380283018868"
type input "0.8666435"
type input "0.827598622641509"
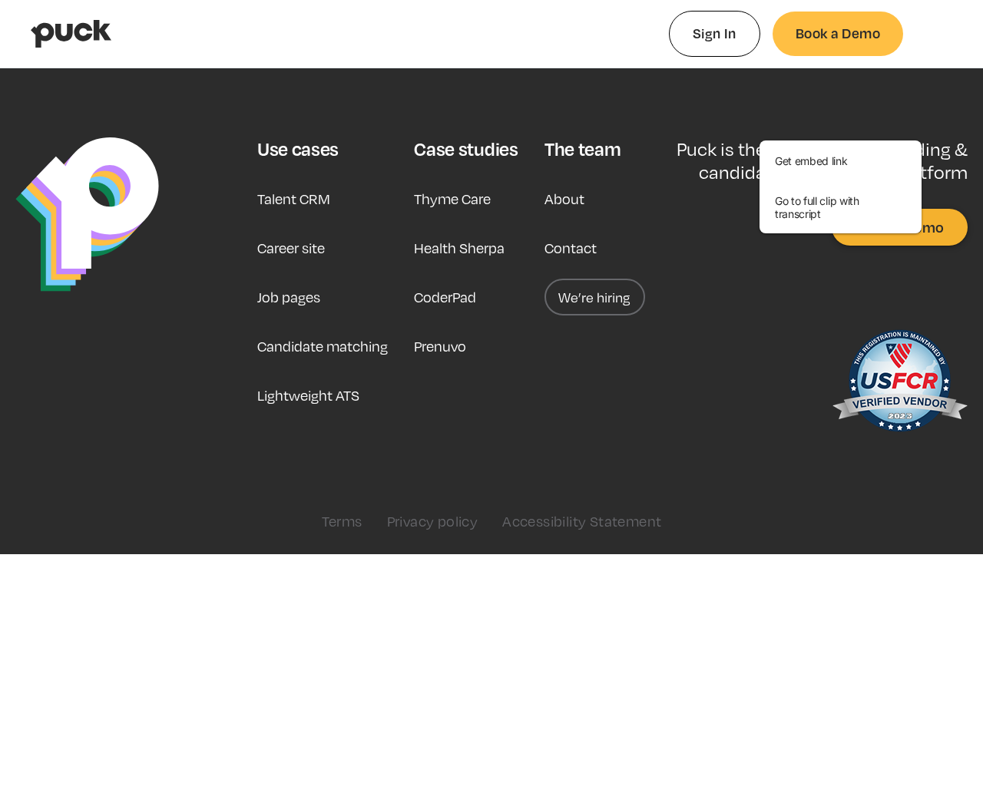
type input "0.8963621"
type input "0.828951056603774"
type input "0.9152942"
type input "0.832702396226415"
type input "0.9223615"
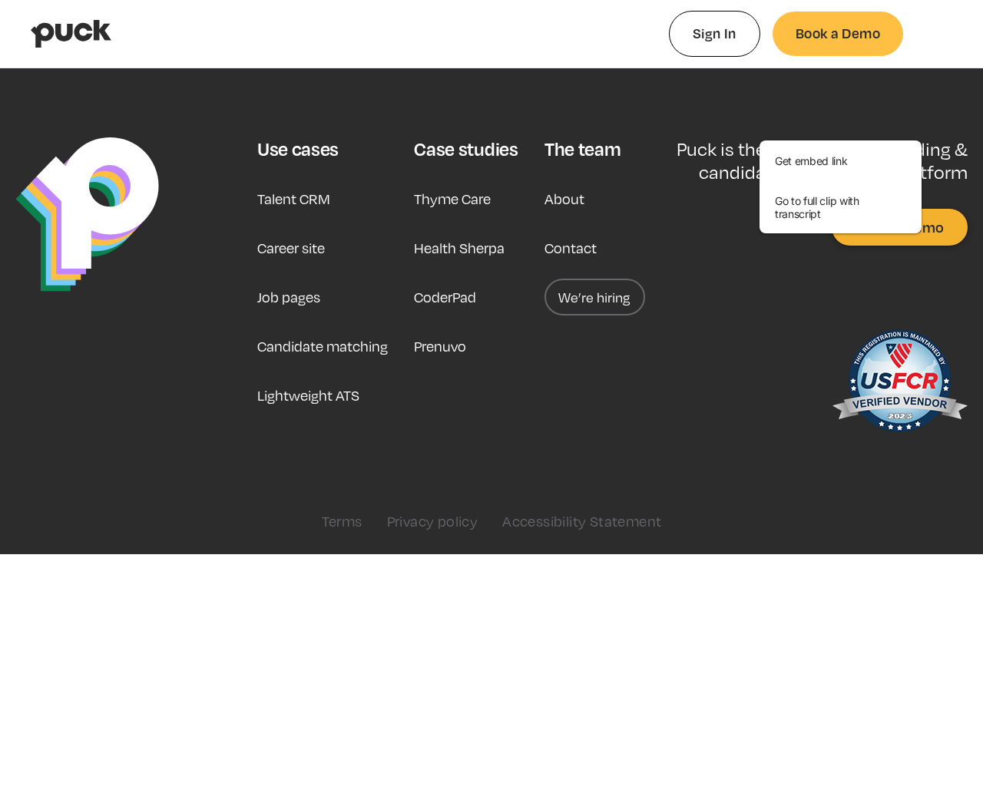
type input "0.837832188679245"
type input "0.9518122"
type input "0.841452754716981"
type input "0.9793275"
type input "0.846609226415094"
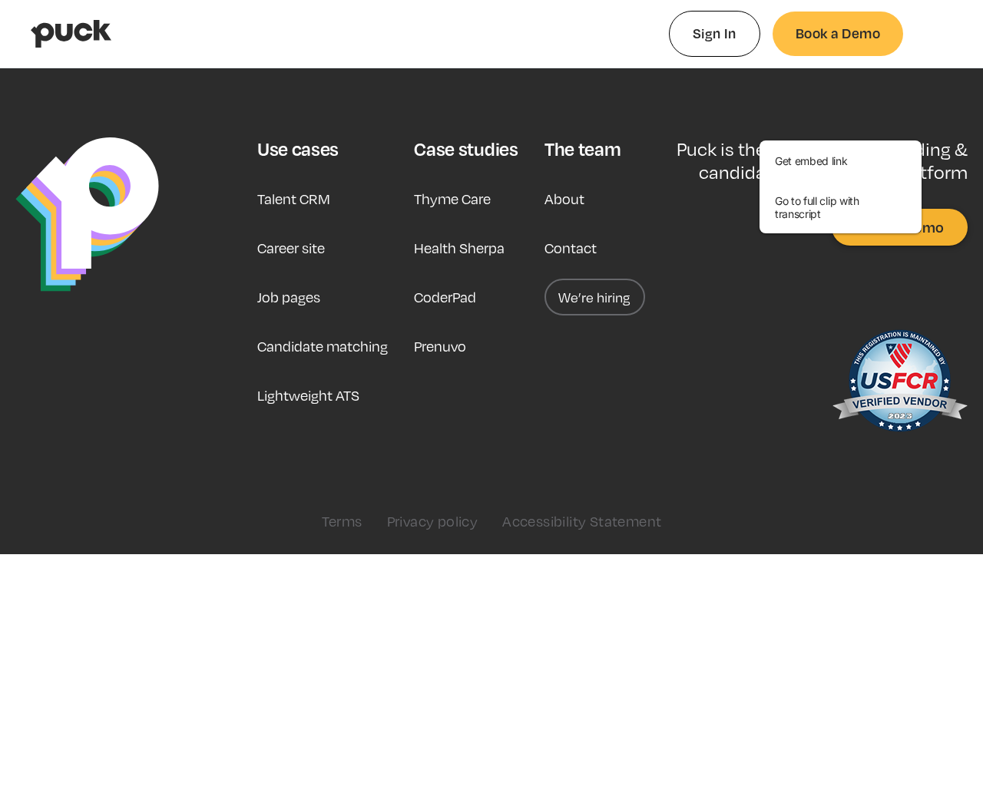
type input "0.9950923"
type input "0.85545041509434"
type input "0.00150896296296296"
type input "0.861559471698113"
type input "0.00888685185185184"
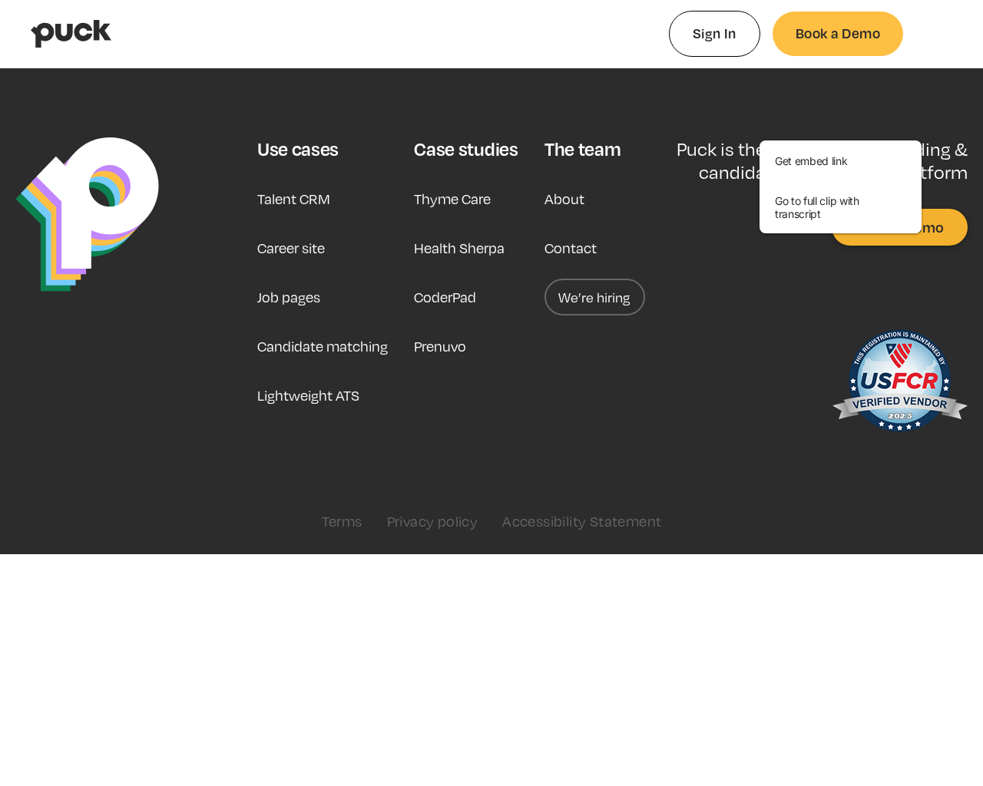
type input "0.869079113207547"
type input "0.0145366481481481"
type input "0.876771094339623"
type input "0.023373537037037"
